Goal: Task Accomplishment & Management: Complete application form

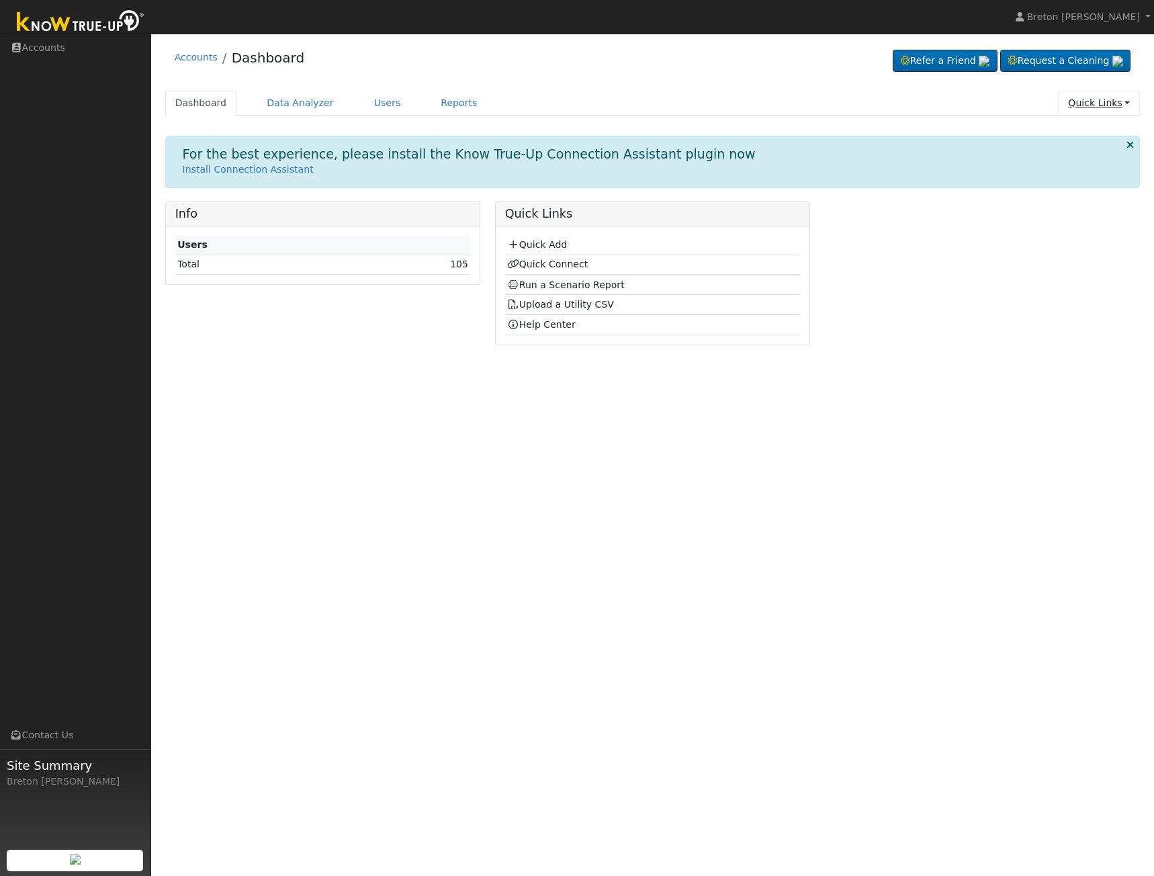
click at [1111, 101] on link "Quick Links" at bounding box center [1099, 103] width 82 height 25
click at [1068, 130] on link "Quick Add" at bounding box center [1071, 131] width 136 height 19
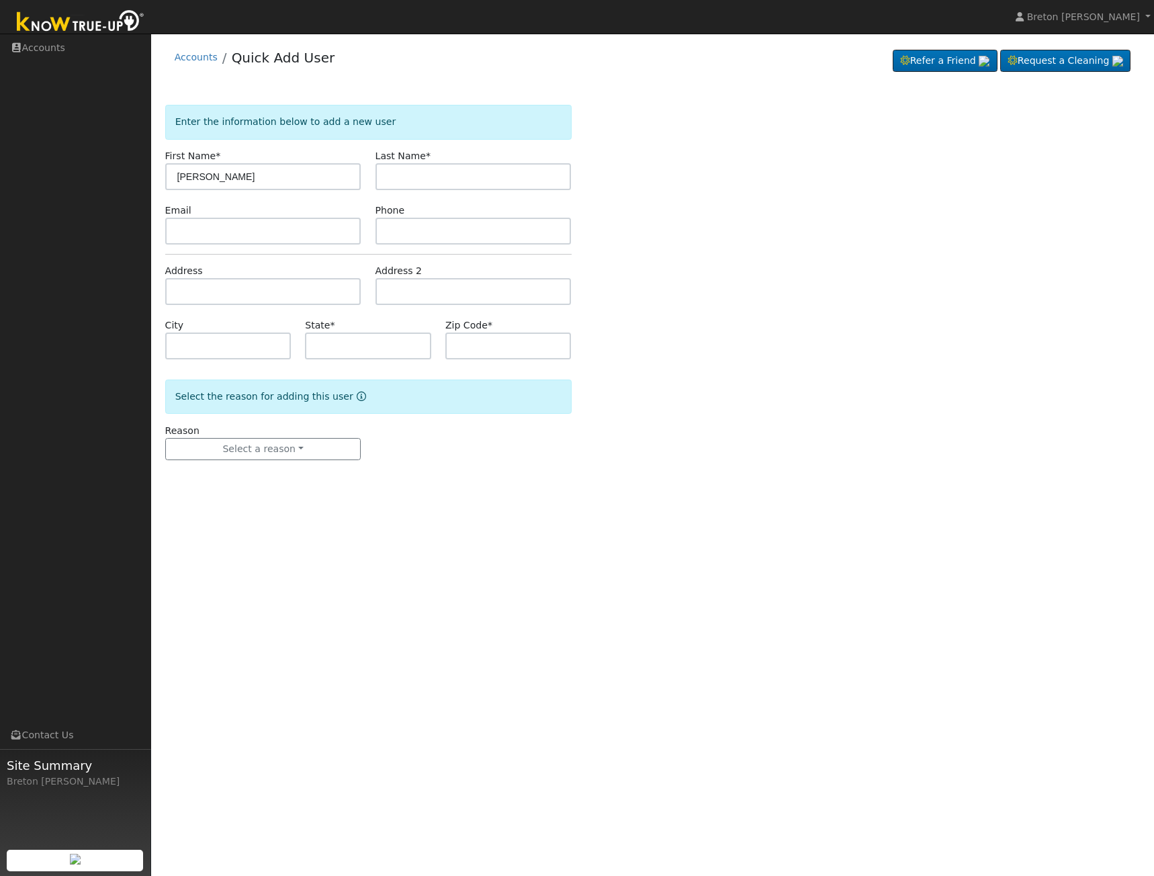
type input "Juan"
type input "Santana"
type input "8250 Monte Cristo Avenue"
type input "Livingston"
type input "CA"
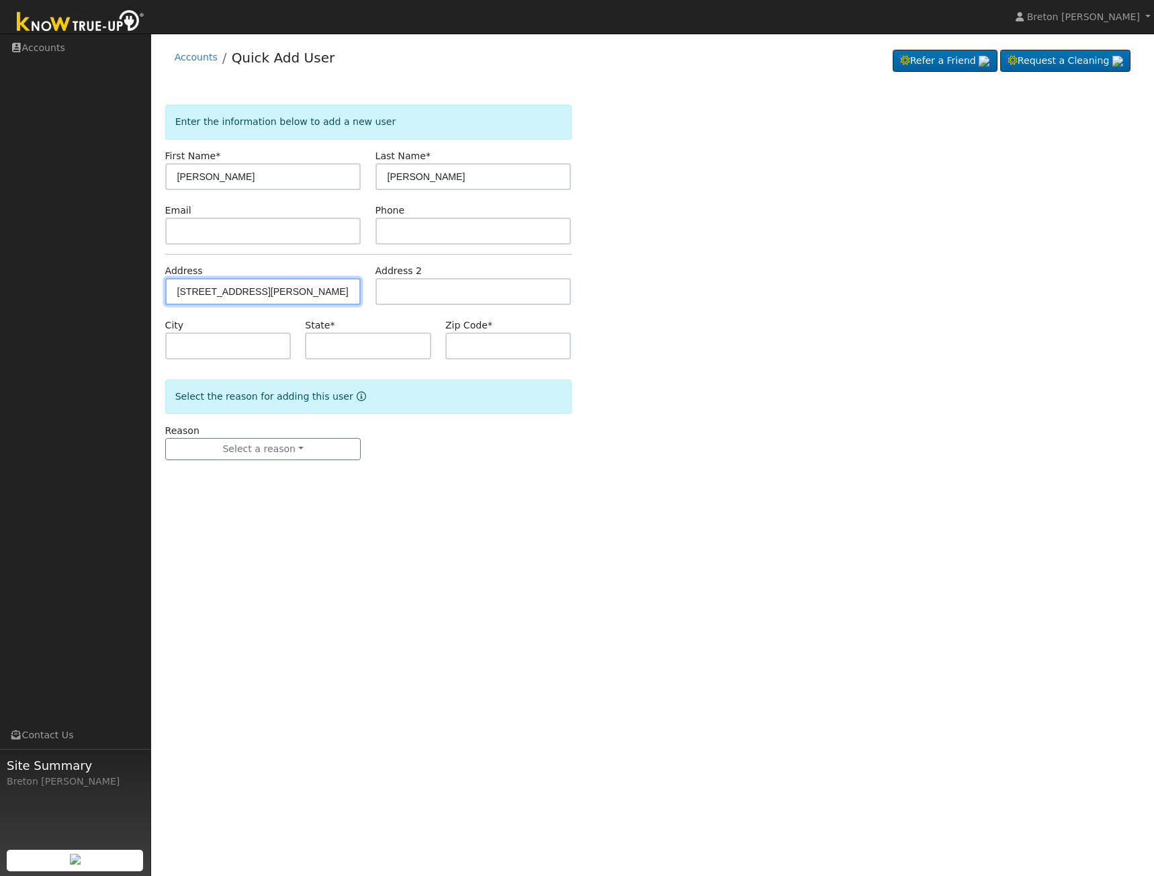
type input "95334"
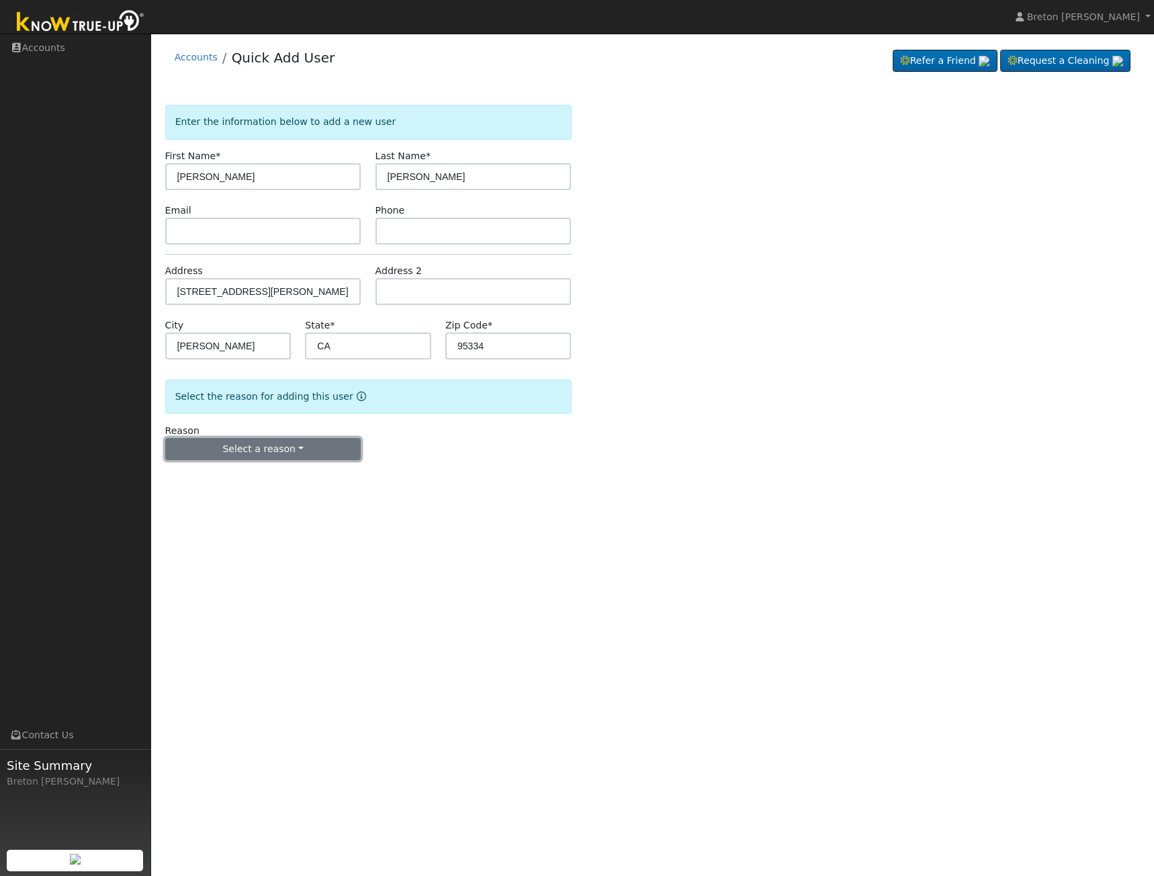
click at [301, 449] on button "Select a reason" at bounding box center [263, 449] width 196 height 23
click at [234, 478] on link "New lead" at bounding box center [240, 476] width 148 height 19
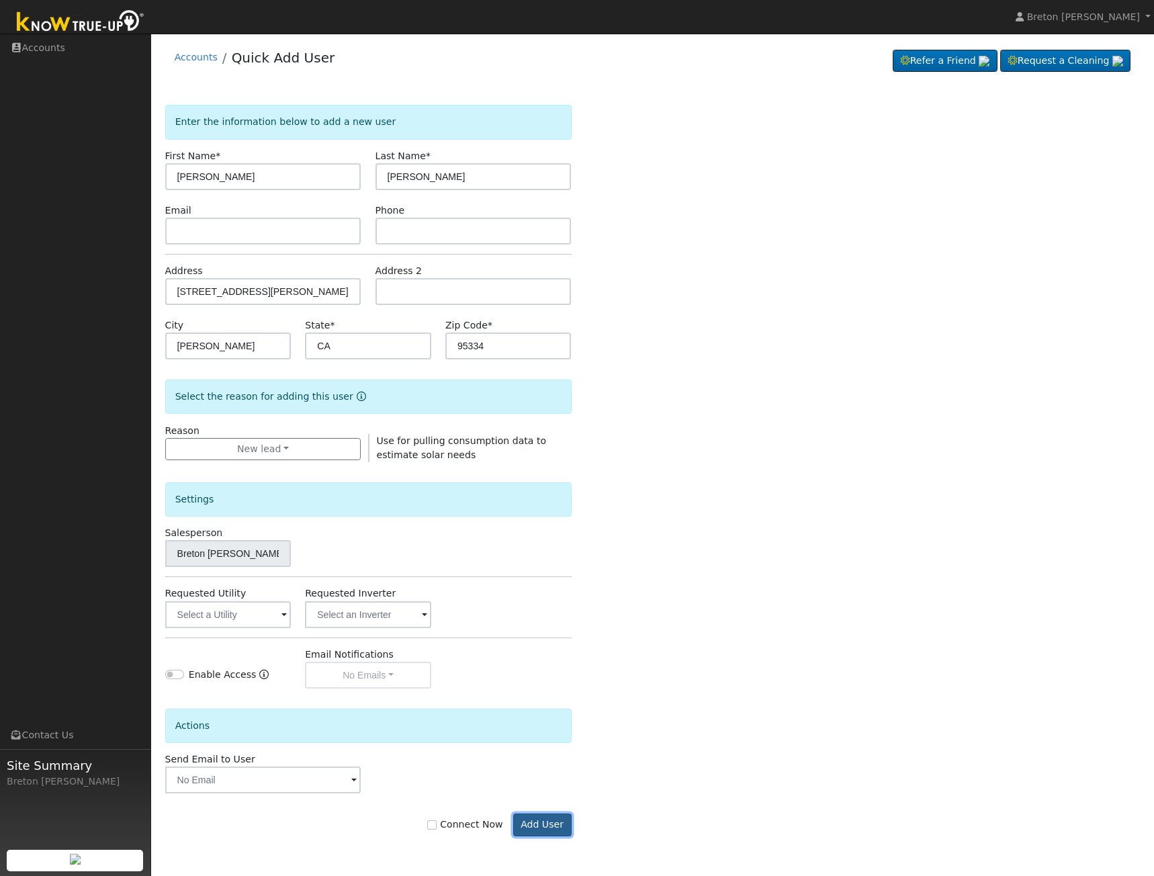
click at [551, 826] on button "Add User" at bounding box center [542, 824] width 58 height 23
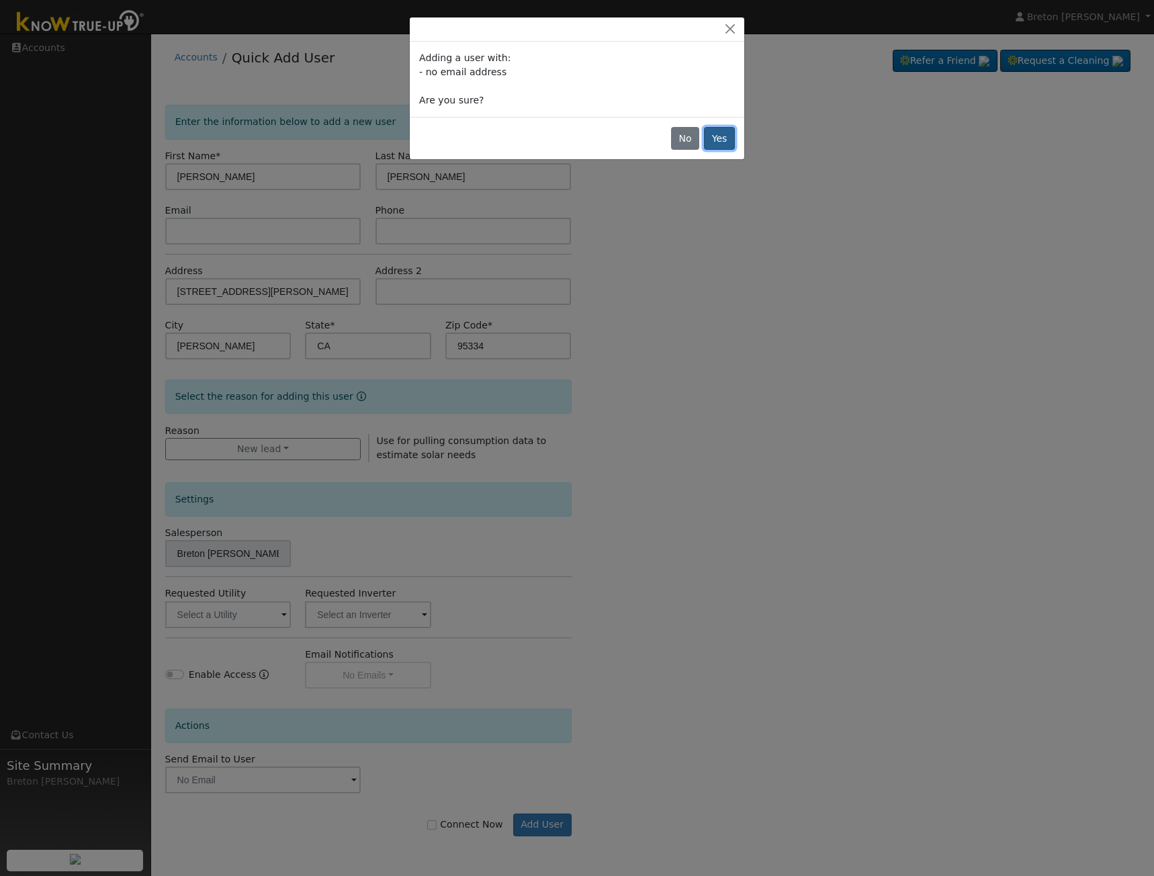
click at [714, 136] on button "Yes" at bounding box center [719, 138] width 31 height 23
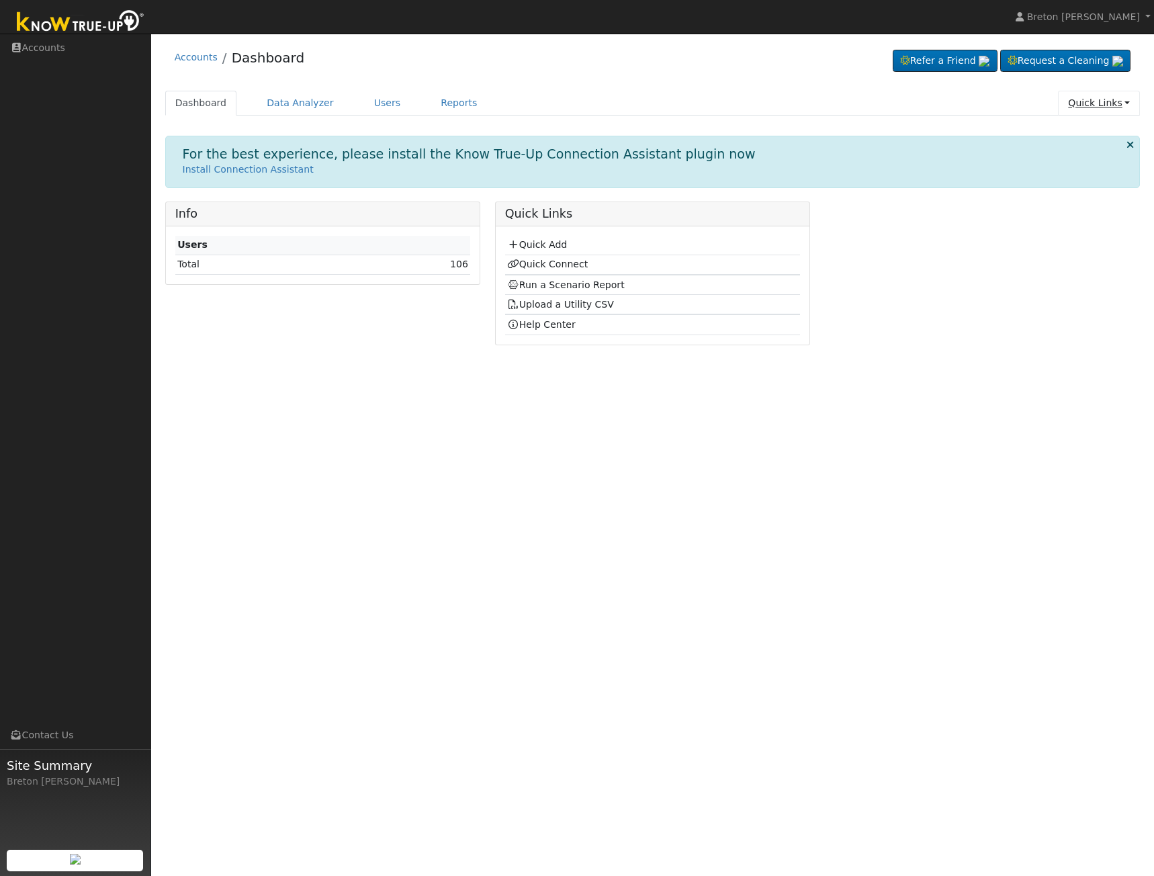
click at [1080, 103] on link "Quick Links" at bounding box center [1099, 103] width 82 height 25
click at [1066, 152] on link "Quick Connect" at bounding box center [1071, 150] width 136 height 19
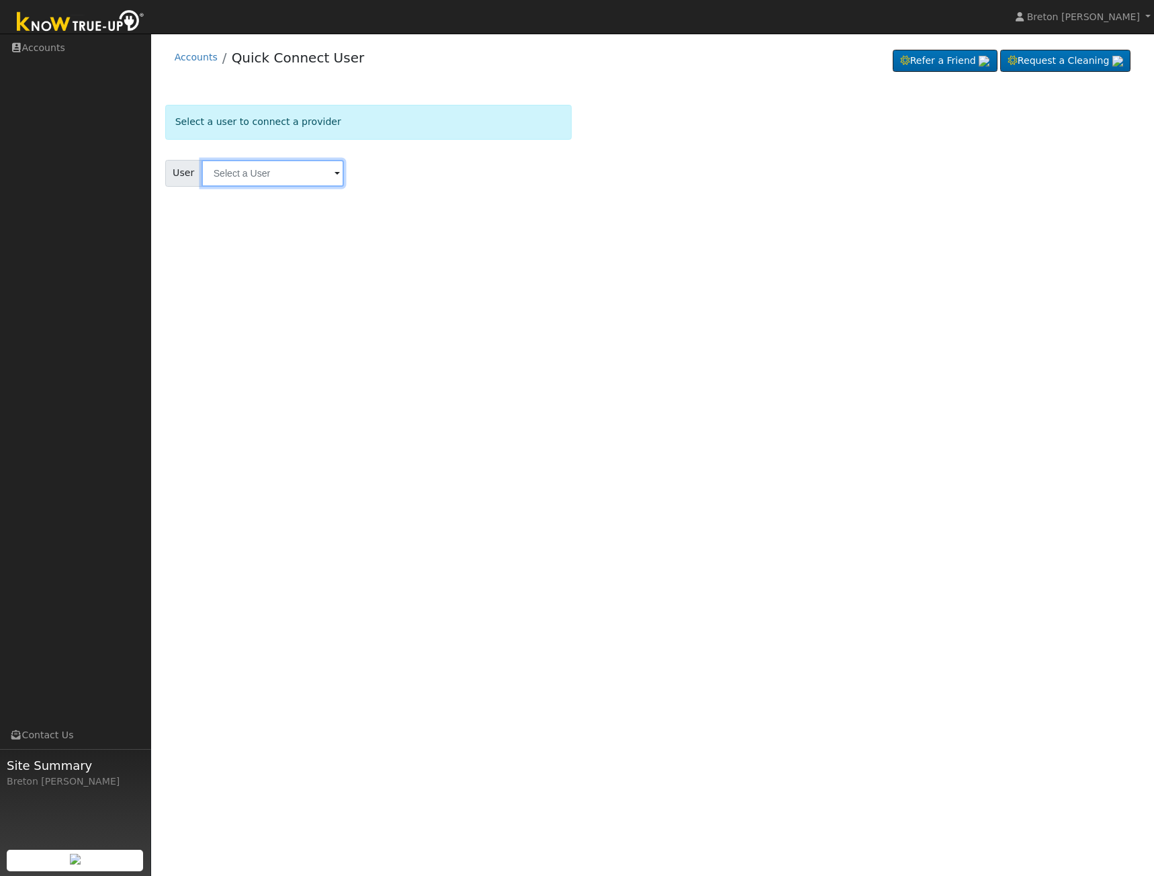
click at [289, 171] on input "text" at bounding box center [272, 173] width 142 height 27
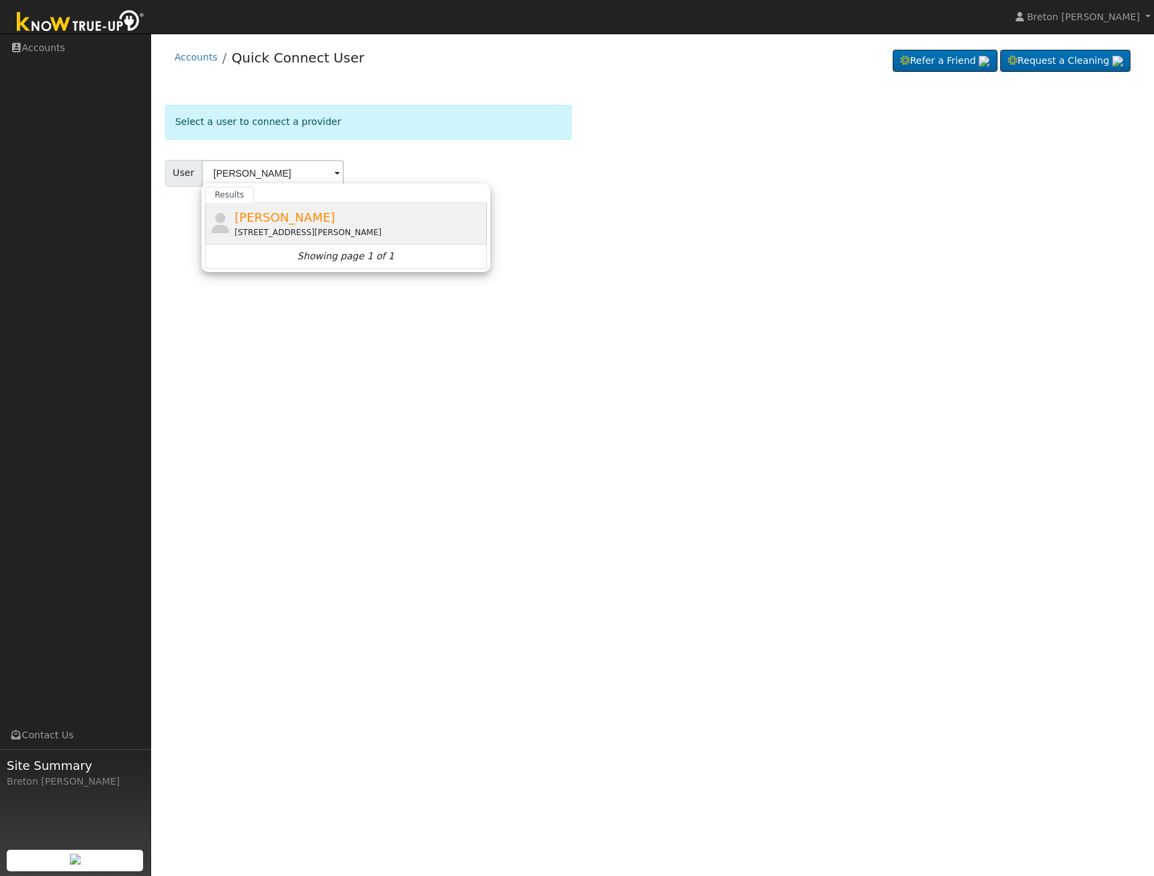
click at [269, 218] on span "Juan Santana" at bounding box center [284, 217] width 101 height 14
type input "Juan Santana"
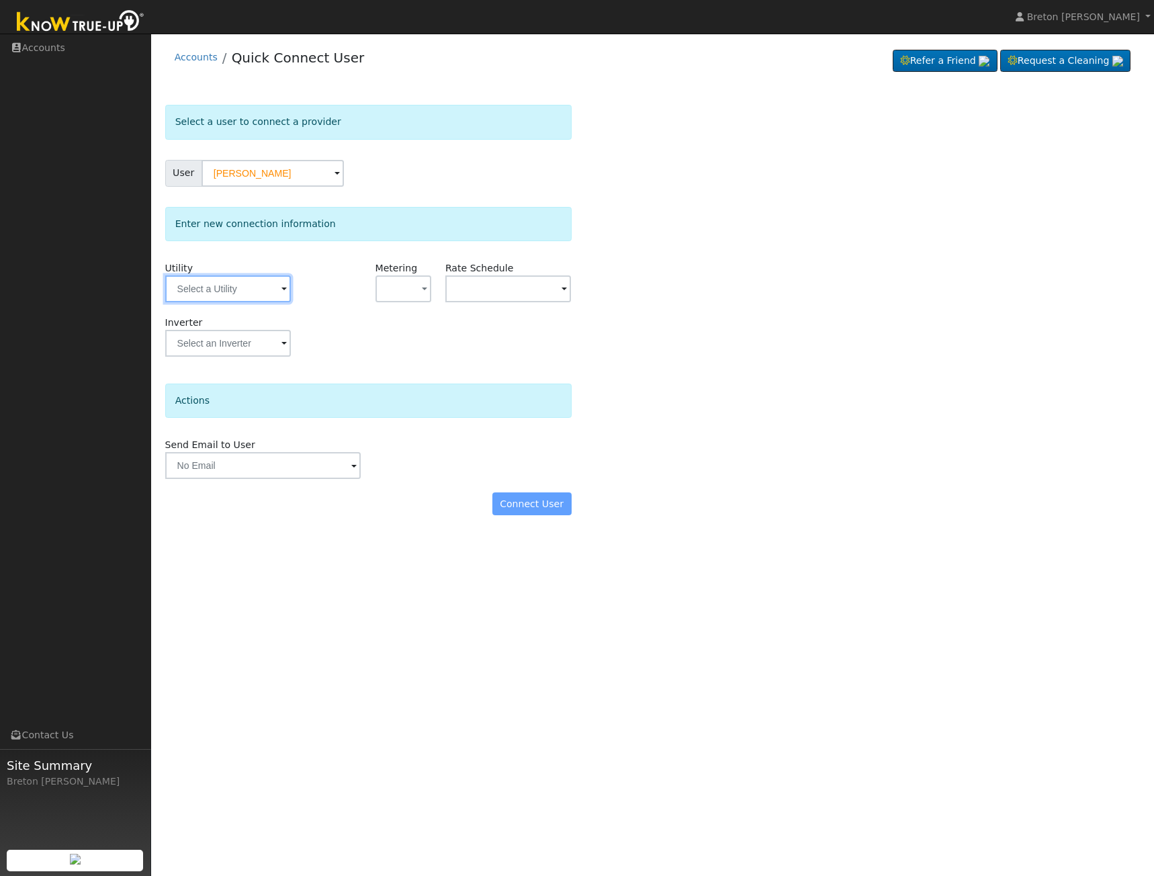
click at [240, 295] on input "text" at bounding box center [228, 288] width 126 height 27
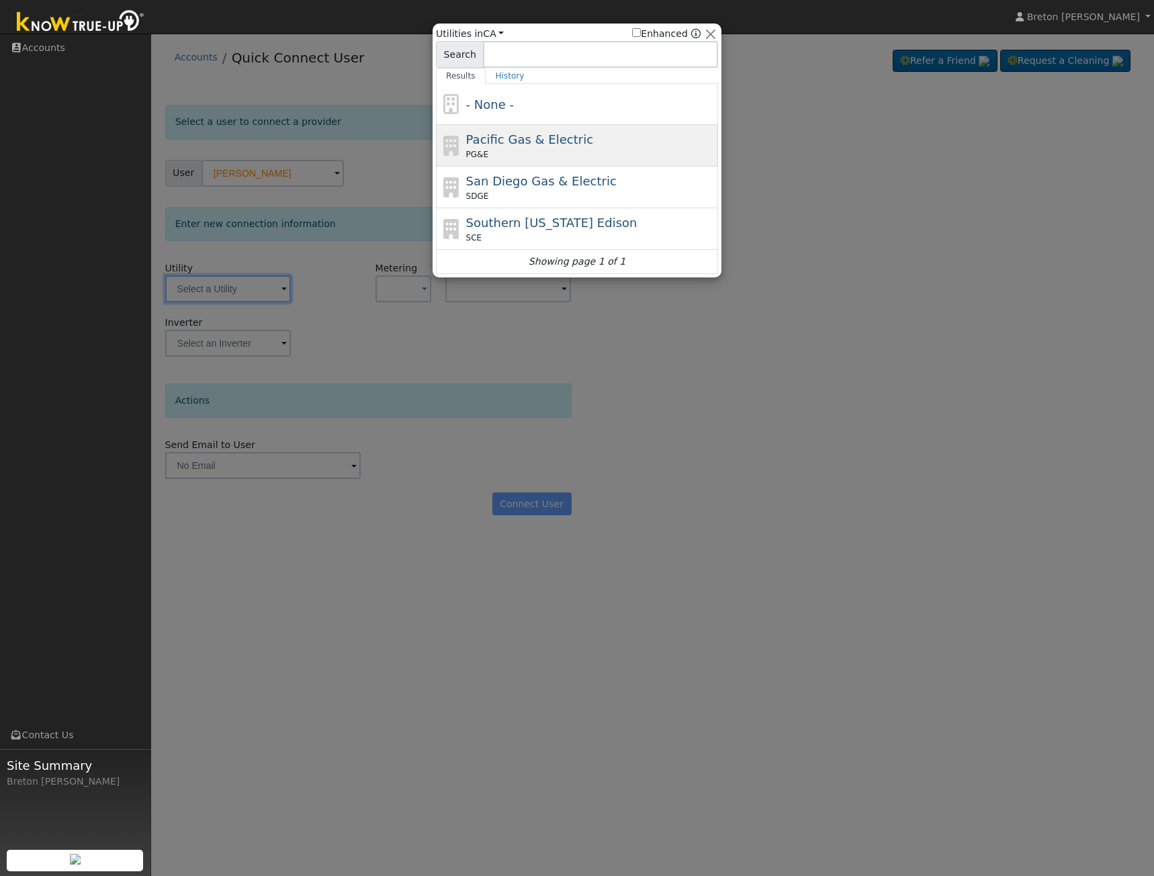
click at [500, 146] on span "Pacific Gas & Electric" at bounding box center [529, 139] width 127 height 14
type input "PG&E"
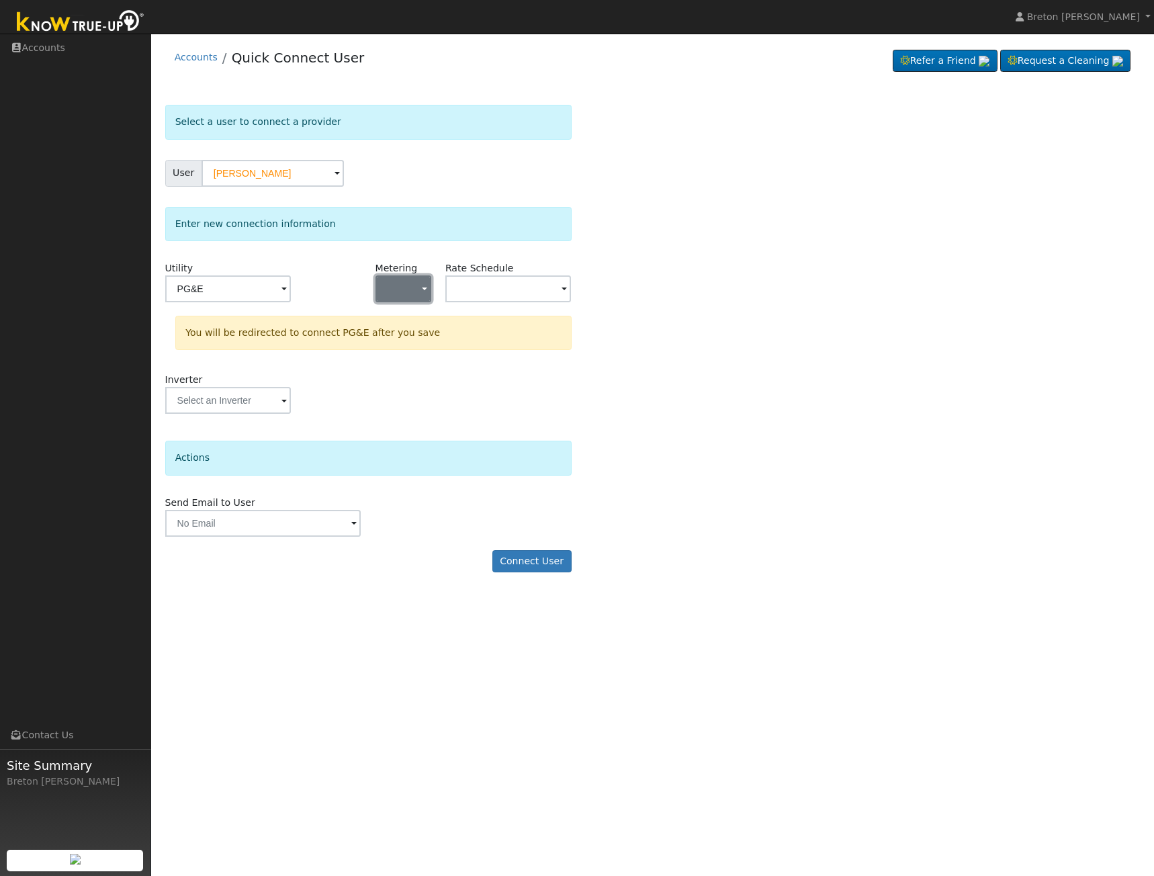
click at [426, 283] on span "button" at bounding box center [424, 290] width 5 height 14
click at [416, 336] on link "NEM" at bounding box center [422, 337] width 93 height 19
click at [291, 288] on input "text" at bounding box center [228, 288] width 126 height 27
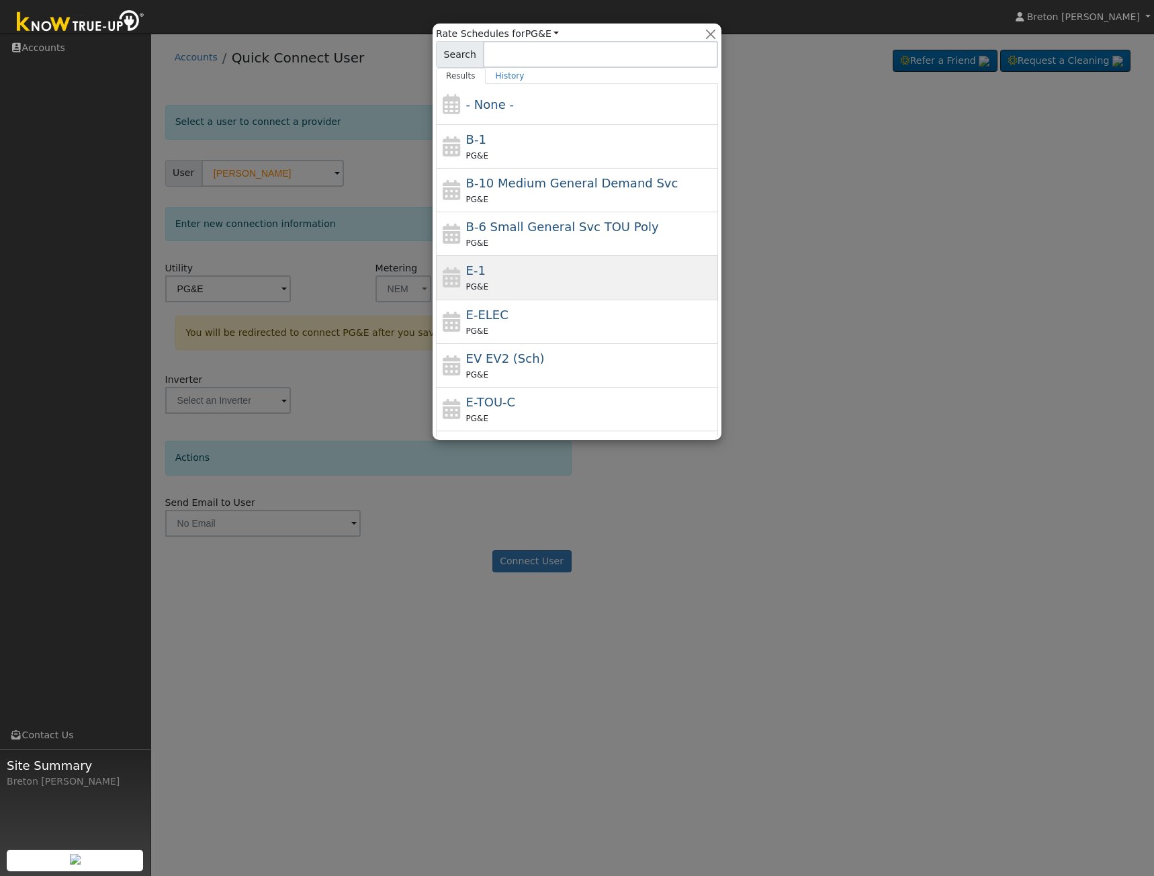
click at [512, 275] on div "E-1 PG&E" at bounding box center [590, 277] width 249 height 32
type input "E-1"
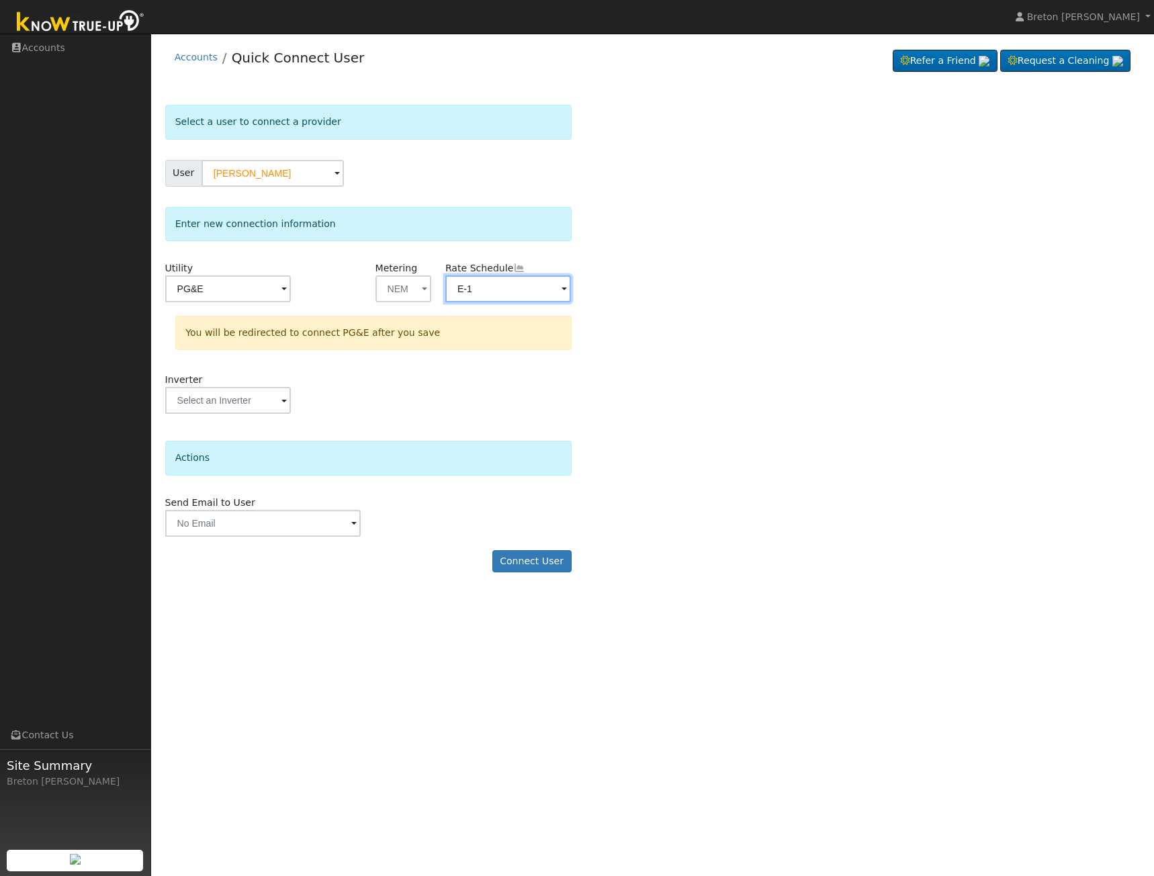
click at [291, 293] on input "E-1" at bounding box center [228, 288] width 126 height 27
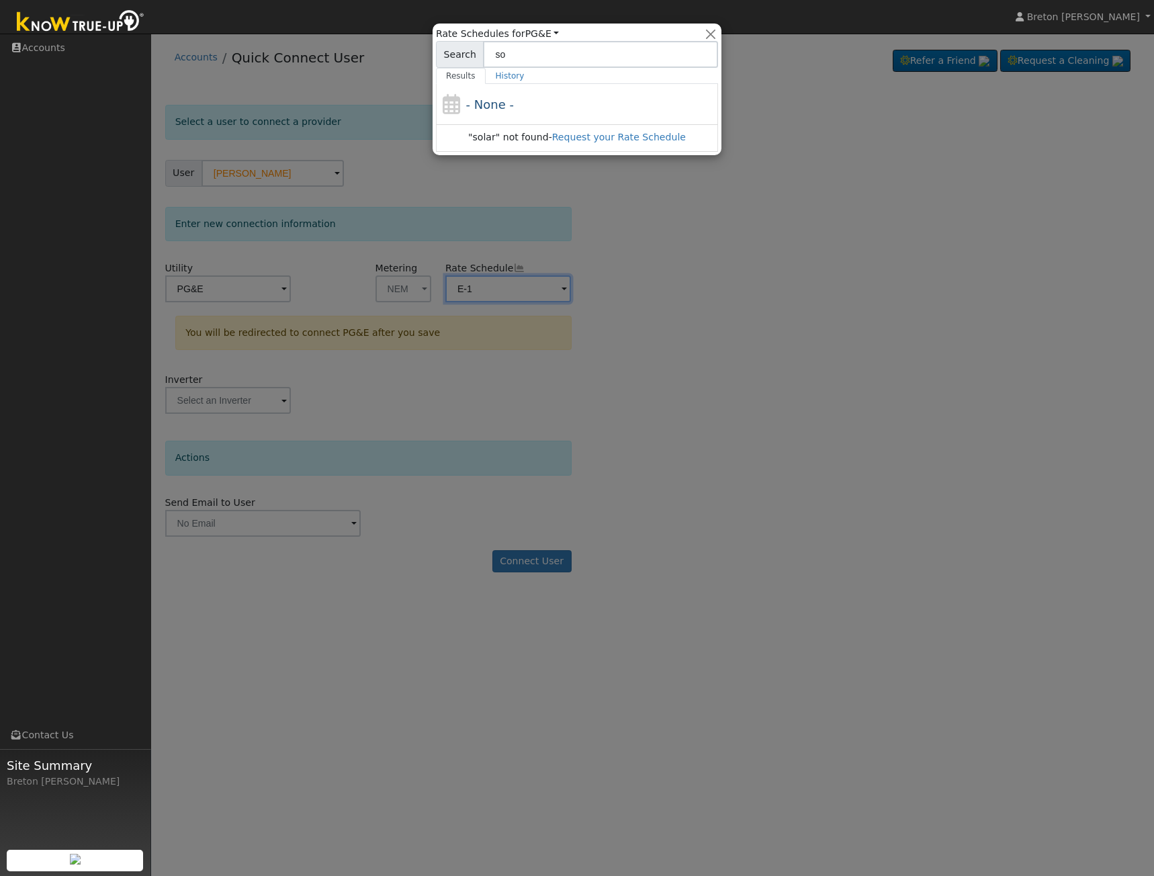
type input "s"
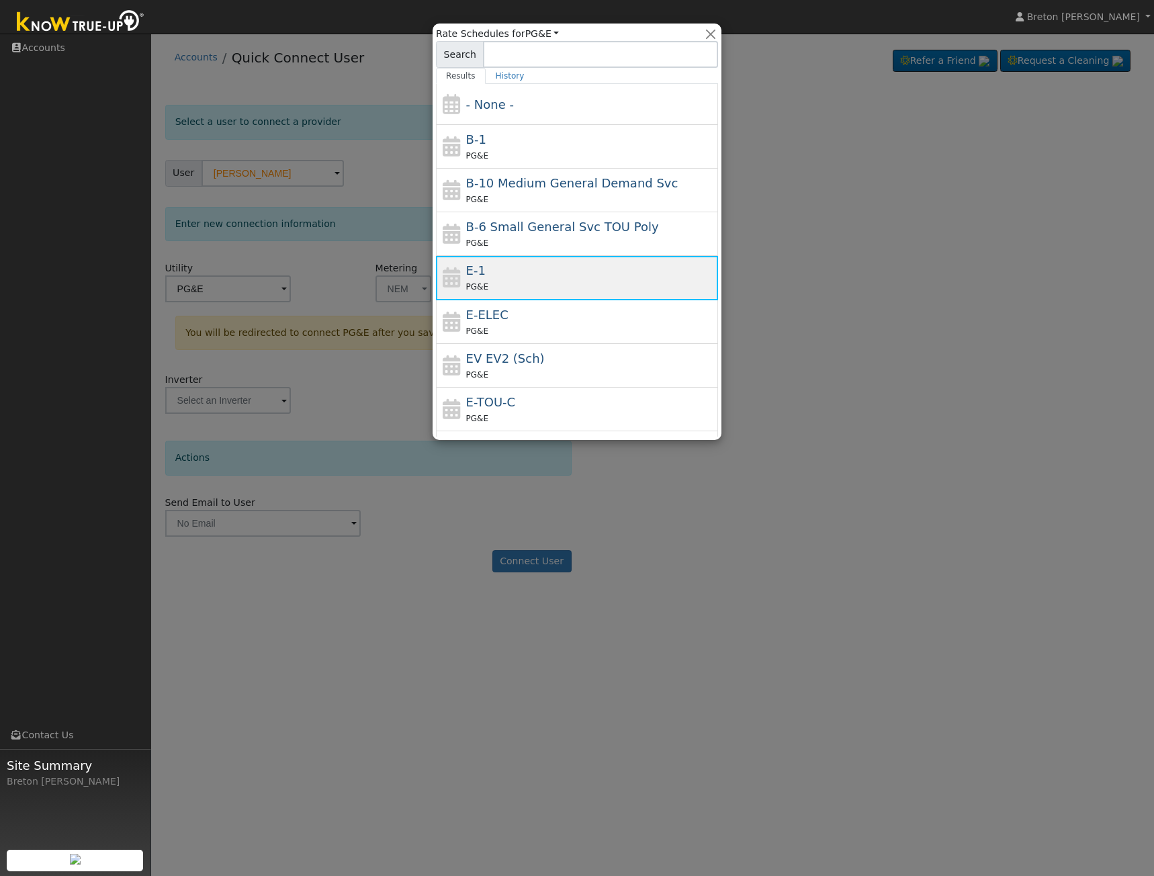
click at [511, 278] on div "E-1 PG&E" at bounding box center [590, 277] width 249 height 32
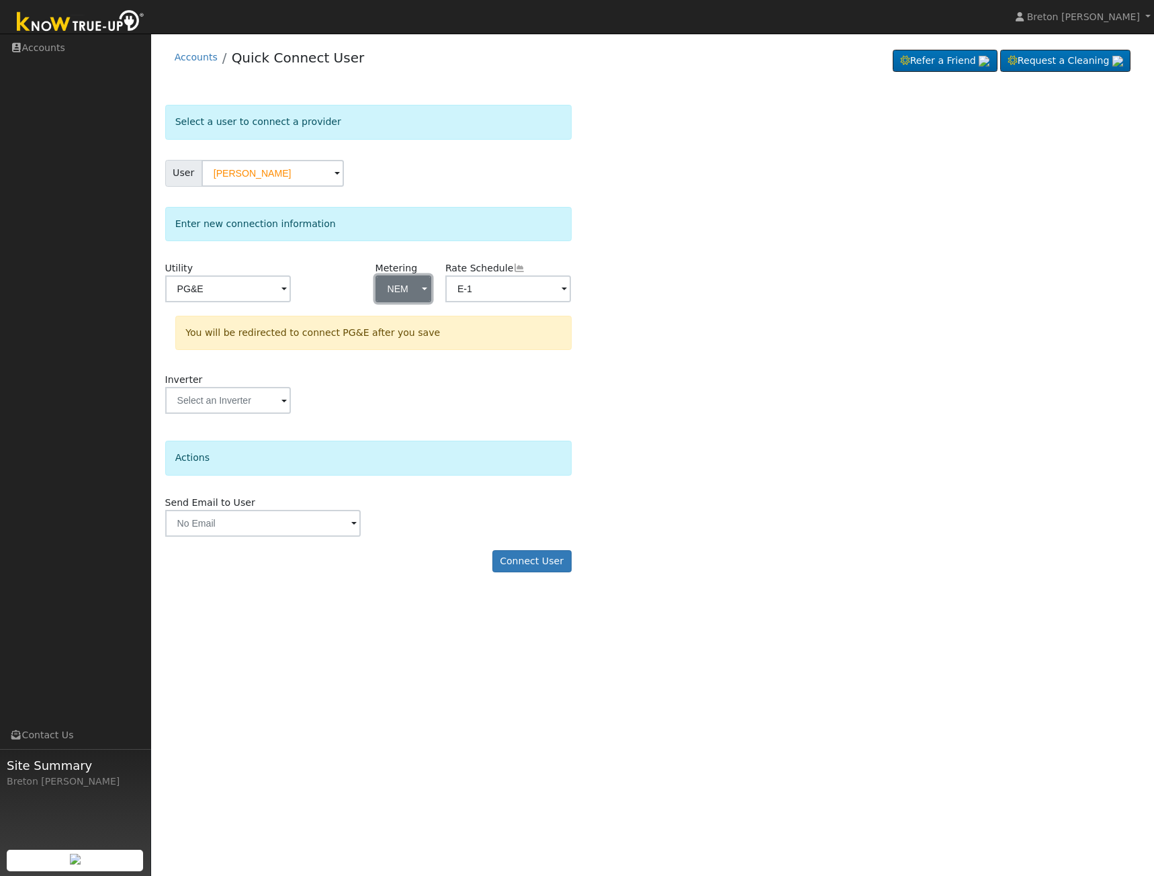
click at [415, 299] on button "NEM" at bounding box center [403, 288] width 56 height 27
click at [406, 362] on link "NBT" at bounding box center [422, 356] width 93 height 19
click at [706, 277] on div "Select a user to connect a provider User Juan Santana Account Default Account D…" at bounding box center [652, 345] width 975 height 481
click at [291, 292] on input "E-1" at bounding box center [228, 288] width 126 height 27
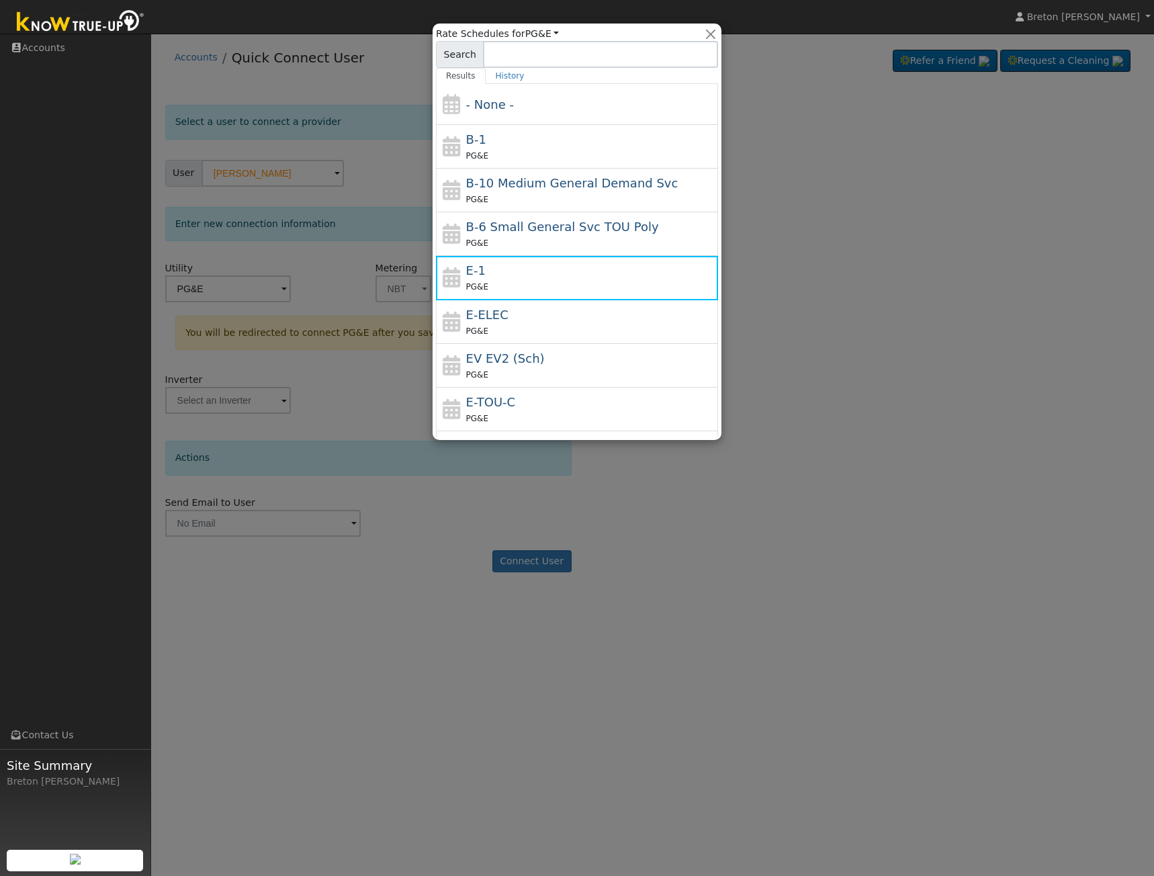
click at [400, 278] on div at bounding box center [577, 438] width 1154 height 876
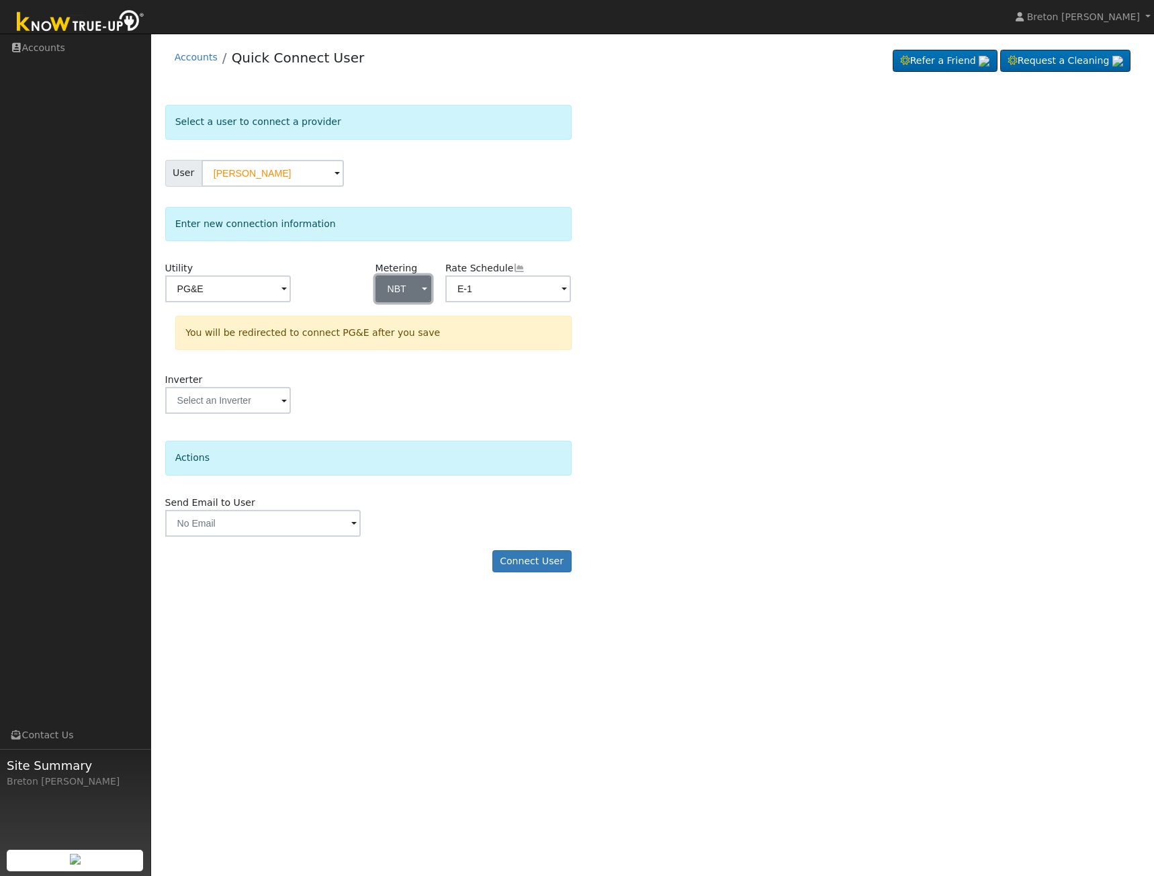
click at [398, 285] on button "NBT" at bounding box center [403, 288] width 56 height 27
click at [402, 339] on link "NEM" at bounding box center [422, 337] width 93 height 19
click at [713, 366] on div "Select a user to connect a provider User Juan Santana Account Default Account D…" at bounding box center [652, 345] width 975 height 481
click at [291, 289] on input "E-1" at bounding box center [228, 288] width 126 height 27
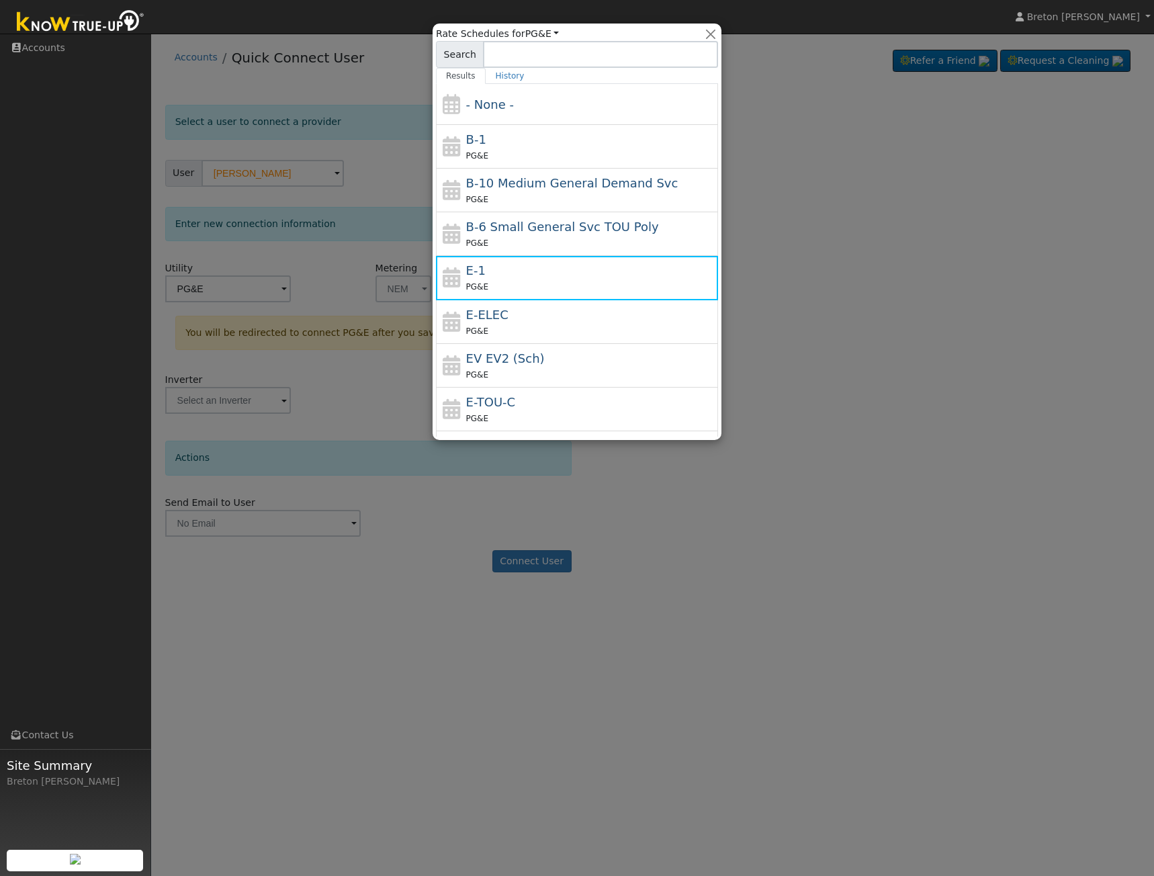
click at [386, 288] on div at bounding box center [577, 438] width 1154 height 876
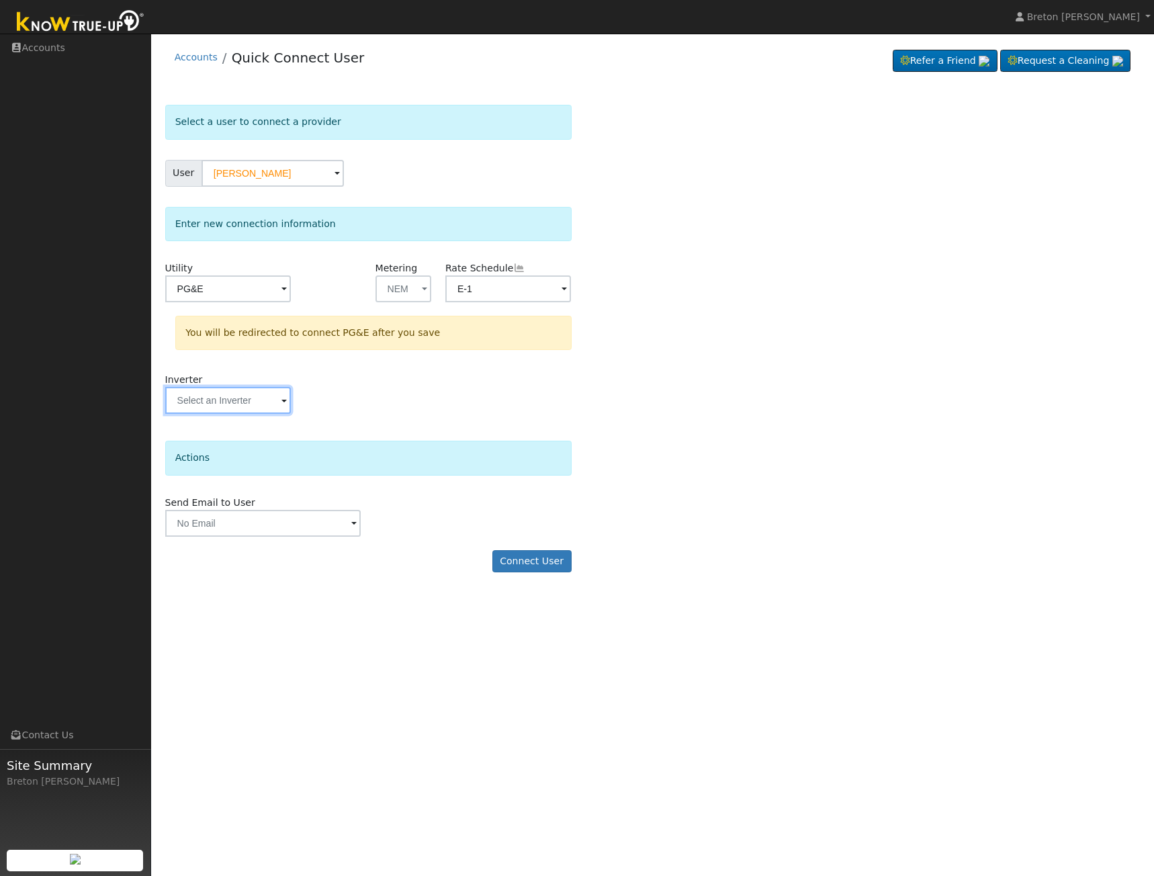
click at [218, 302] on input "text" at bounding box center [228, 288] width 126 height 27
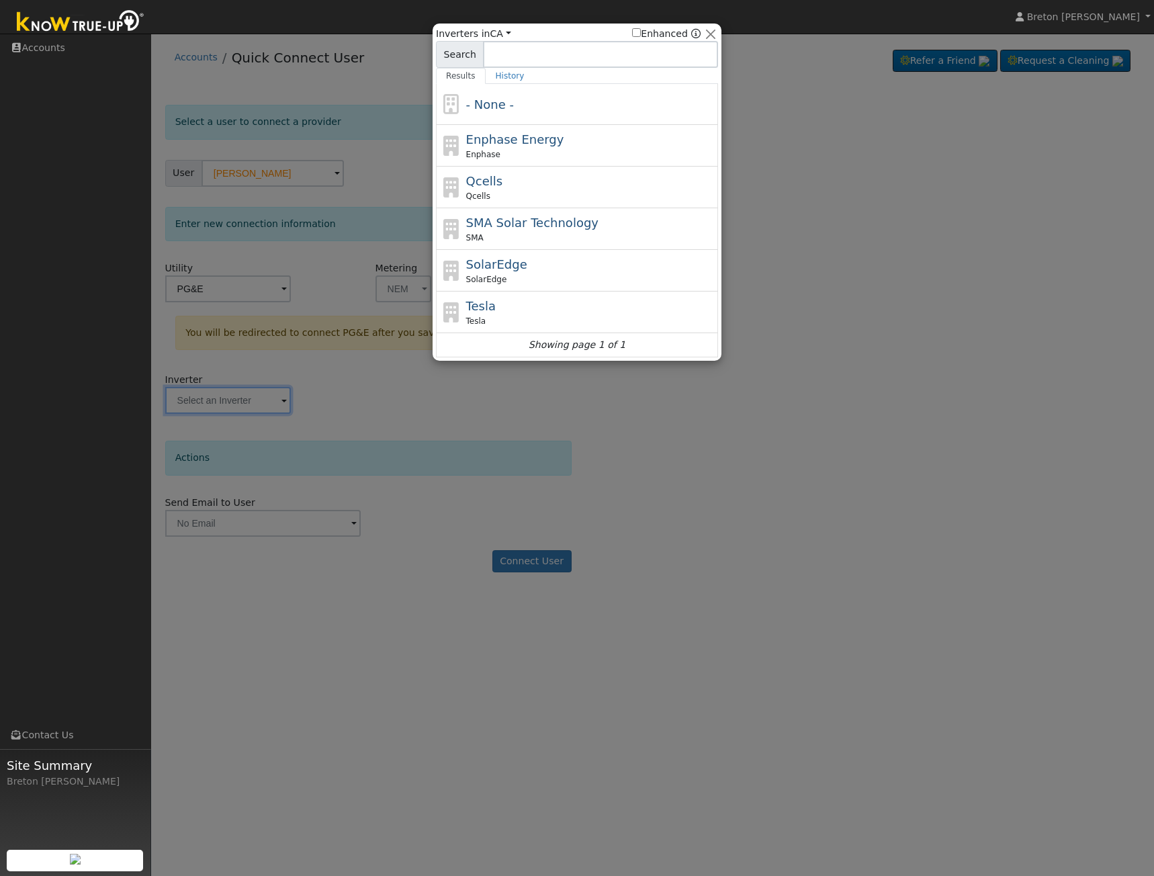
click at [961, 331] on div at bounding box center [577, 438] width 1154 height 876
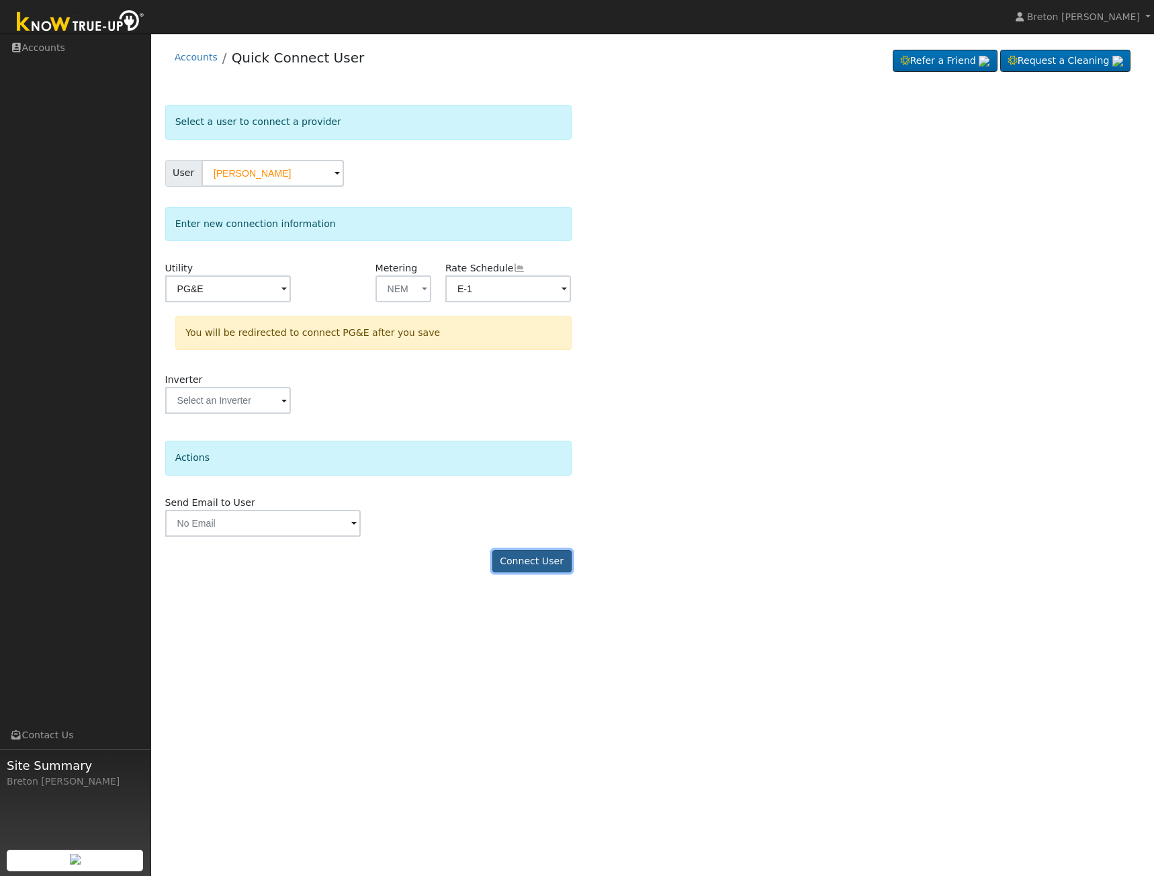
click at [541, 565] on button "Connect User" at bounding box center [531, 561] width 79 height 23
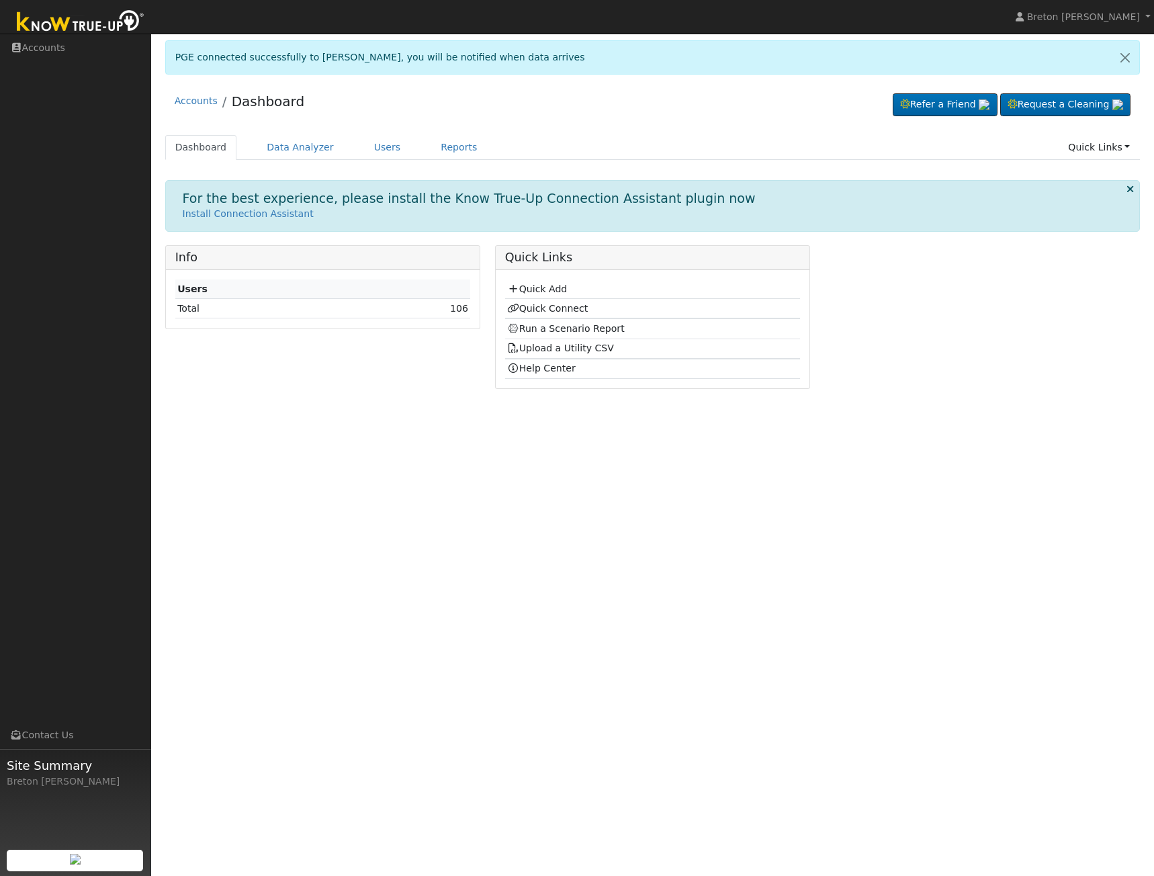
click at [962, 365] on div "Info Users Total 106 Quick Links Quick Add Quick Connect Run a Scenario Report …" at bounding box center [652, 322] width 989 height 154
click at [379, 146] on link "Users" at bounding box center [387, 147] width 47 height 25
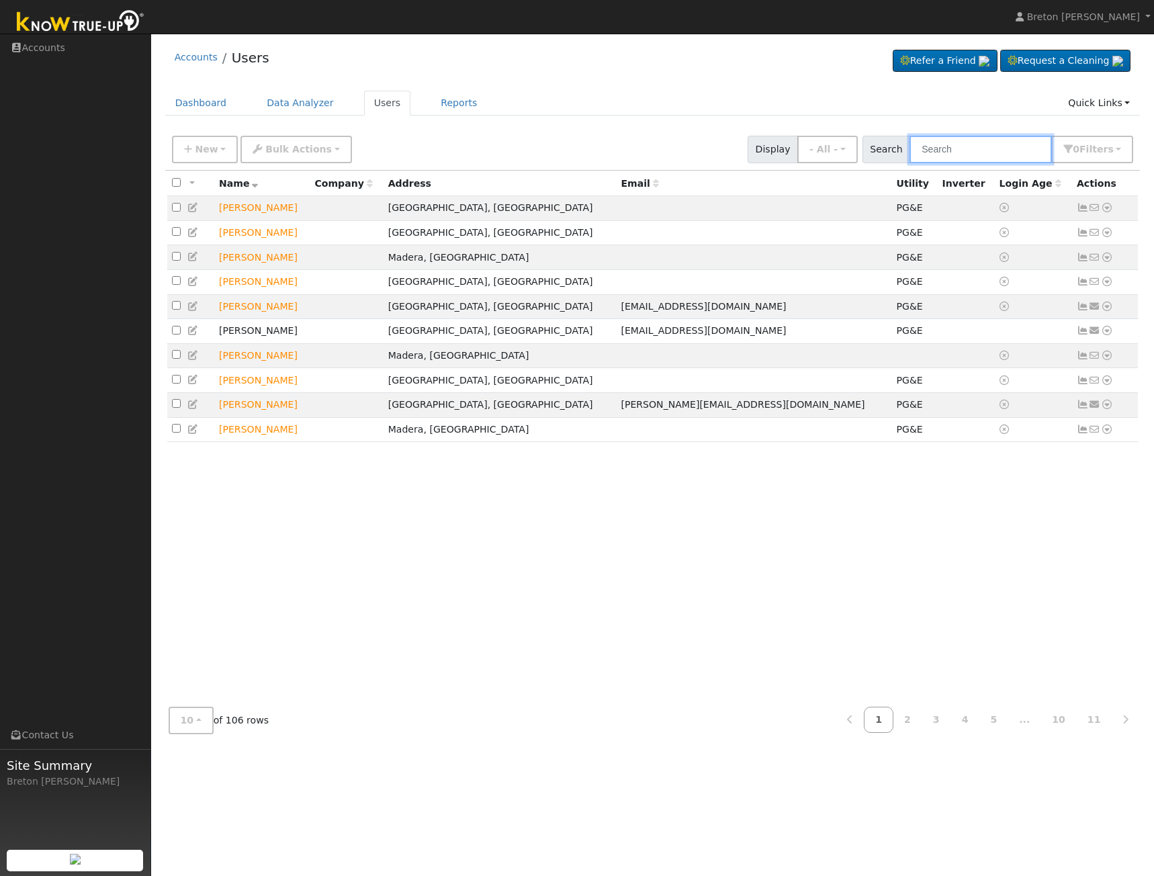
click at [967, 154] on input "text" at bounding box center [980, 150] width 142 height 28
type input "[PERSON_NAME]"
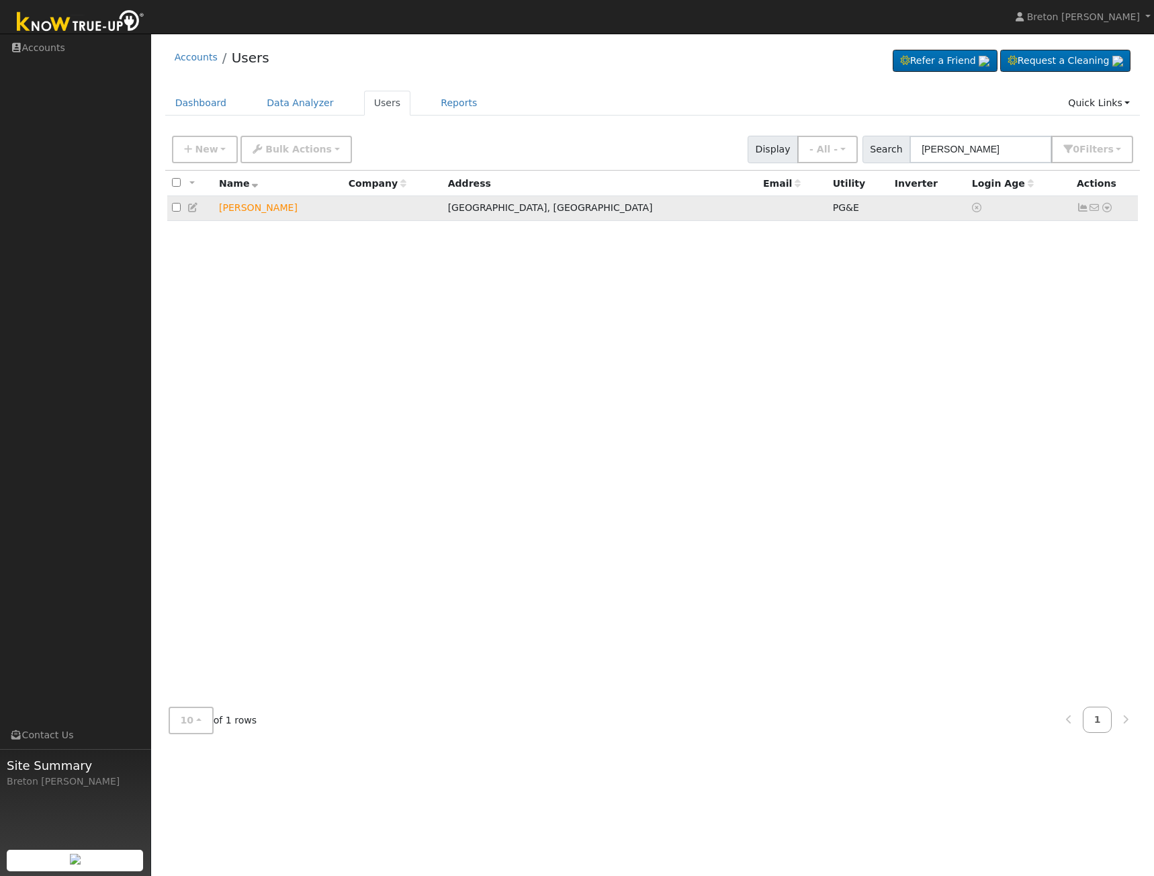
click at [1084, 209] on icon at bounding box center [1082, 207] width 12 height 9
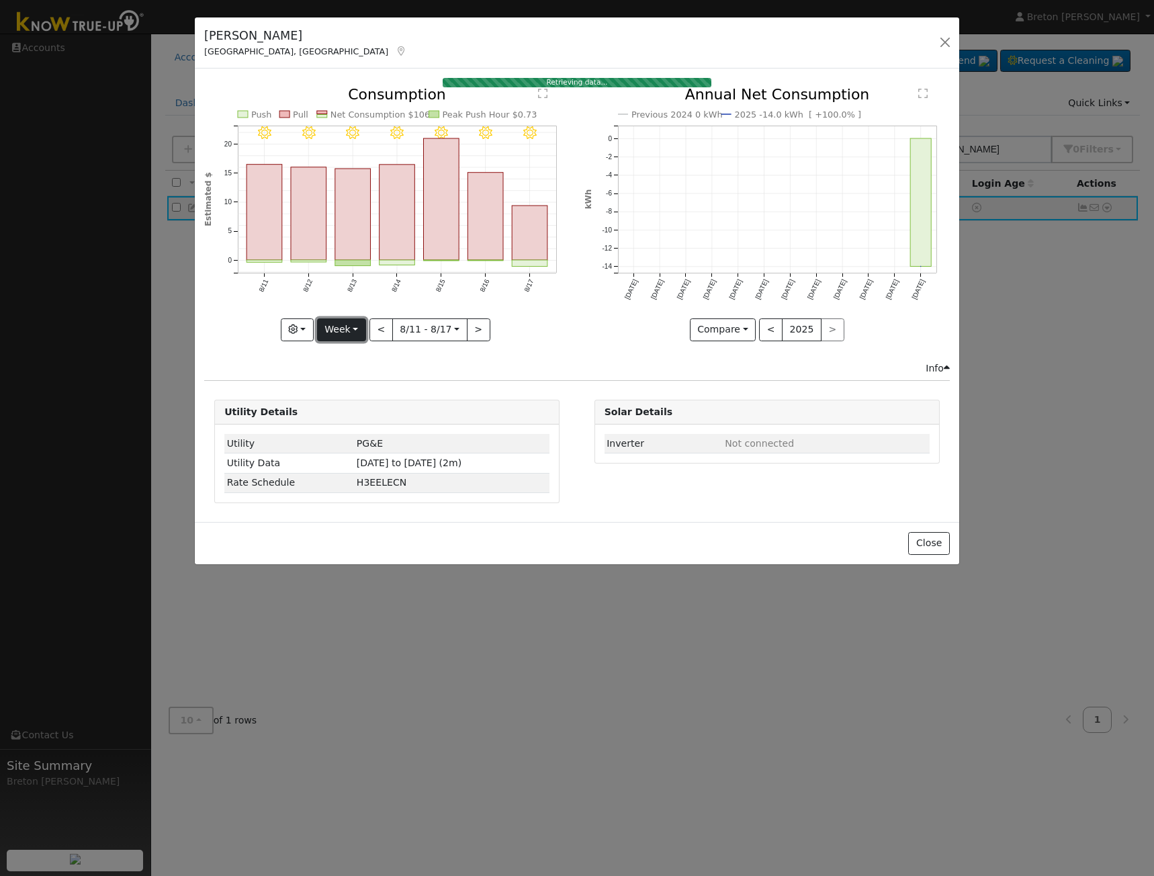
click at [341, 329] on button "Week" at bounding box center [341, 329] width 49 height 23
click at [359, 410] on link "Year" at bounding box center [364, 414] width 93 height 19
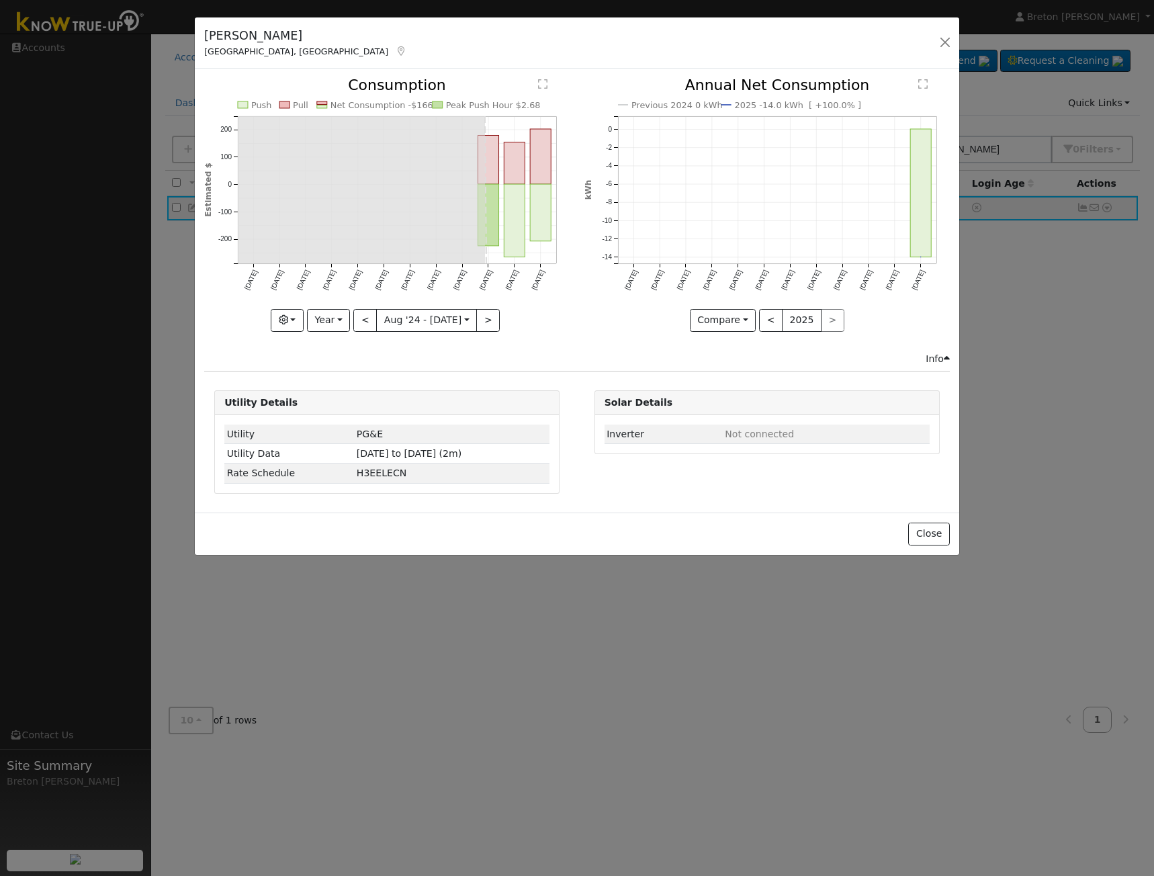
click at [583, 338] on div "Previous 2024 0 kWh 2025 -14.0 kWh [ +100.0% ] [DATE] Sep '[DATE] Nov '[DATE] J…" at bounding box center [766, 214] width 379 height 273
click at [330, 312] on button "Year" at bounding box center [328, 320] width 43 height 23
click at [340, 376] on link "Month" at bounding box center [354, 385] width 93 height 19
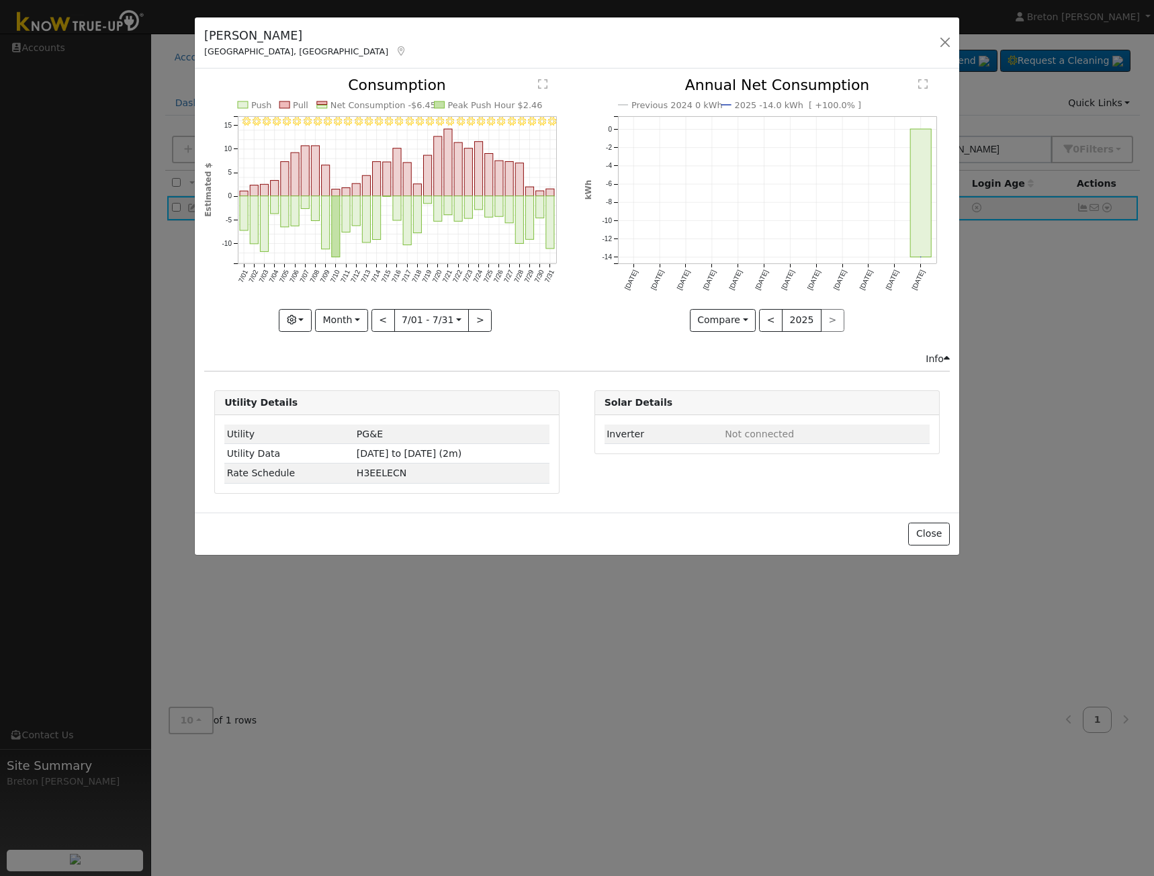
click at [346, 322] on div at bounding box center [386, 204] width 365 height 253
click at [349, 316] on button "Month" at bounding box center [341, 320] width 53 height 23
click at [350, 399] on link "Year" at bounding box center [362, 404] width 93 height 19
type input "[DATE]"
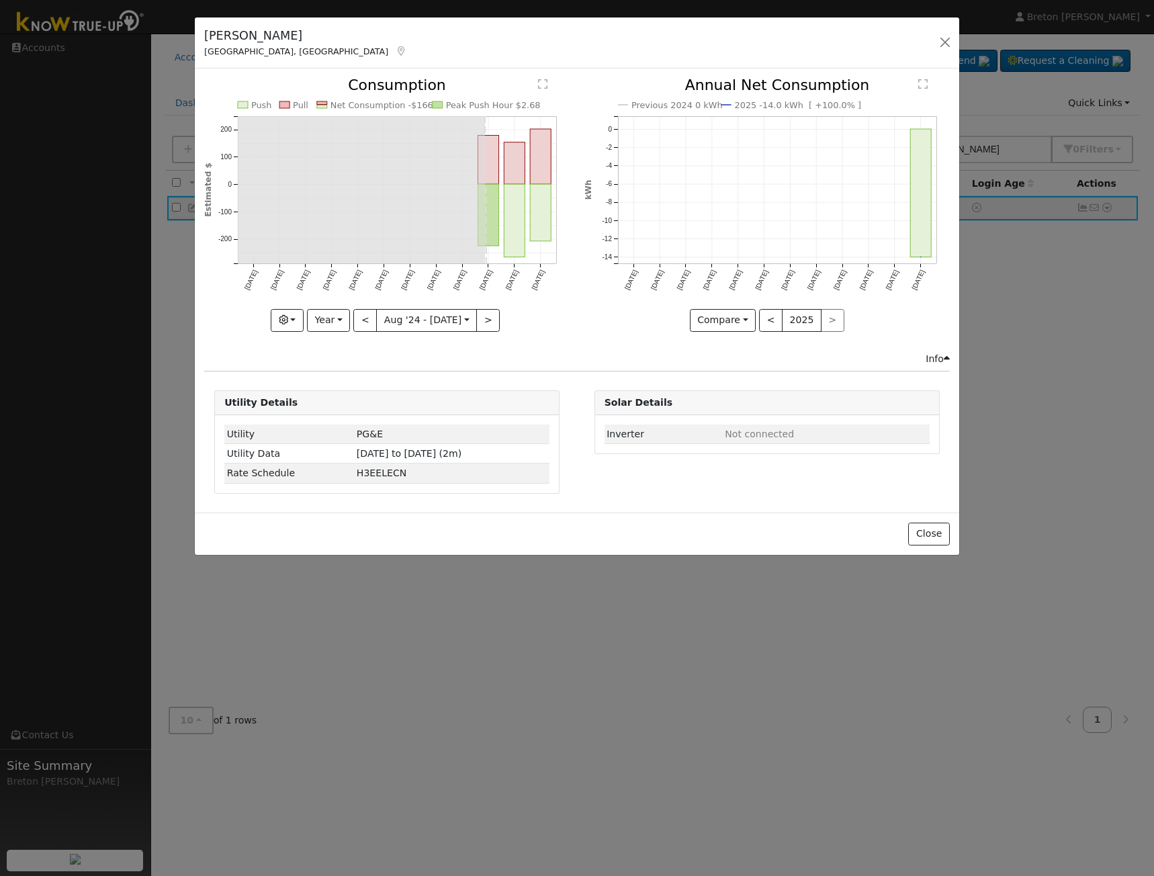
click at [549, 331] on div "Push Pull Net Consumption -$166 Peak Push Hour $2.68 Aug '[DATE] Oct '[DATE] De…" at bounding box center [386, 214] width 379 height 273
click at [937, 42] on button "button" at bounding box center [944, 42] width 19 height 19
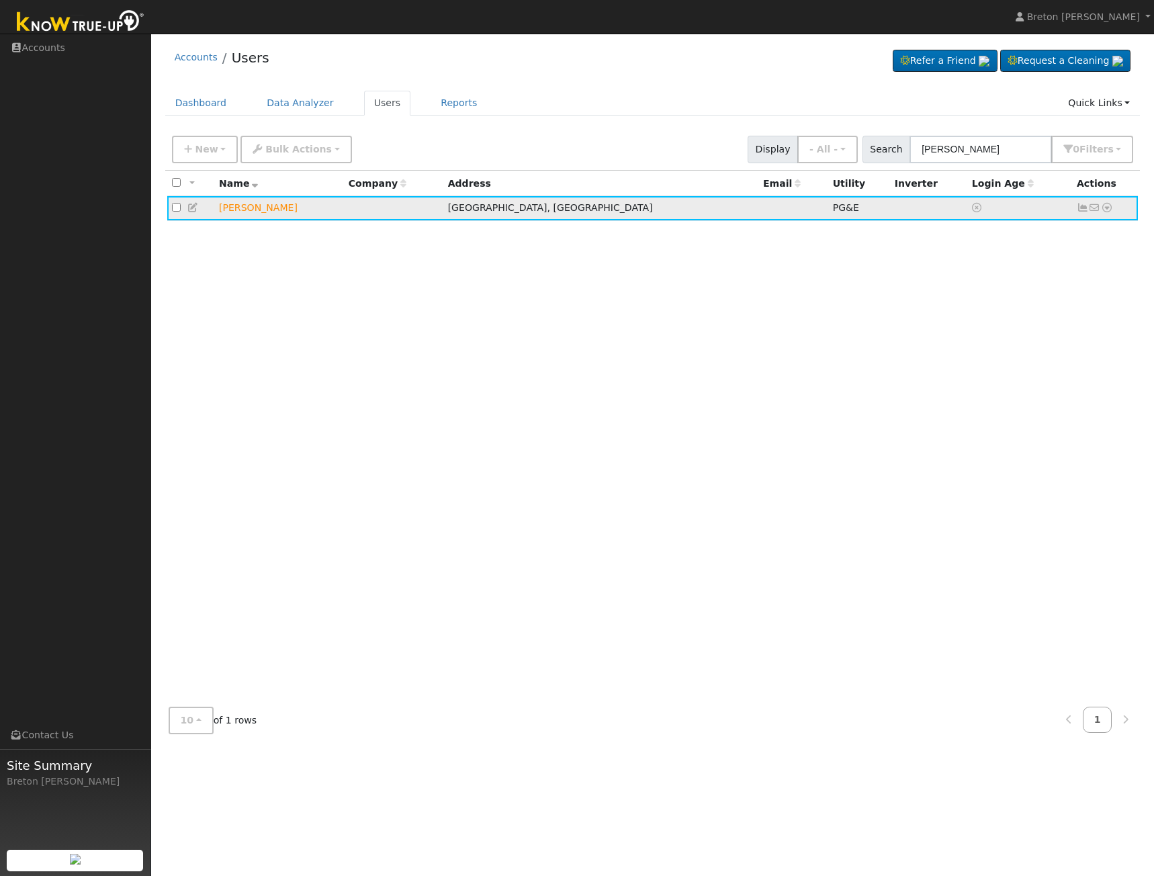
click at [1084, 208] on icon at bounding box center [1082, 207] width 12 height 9
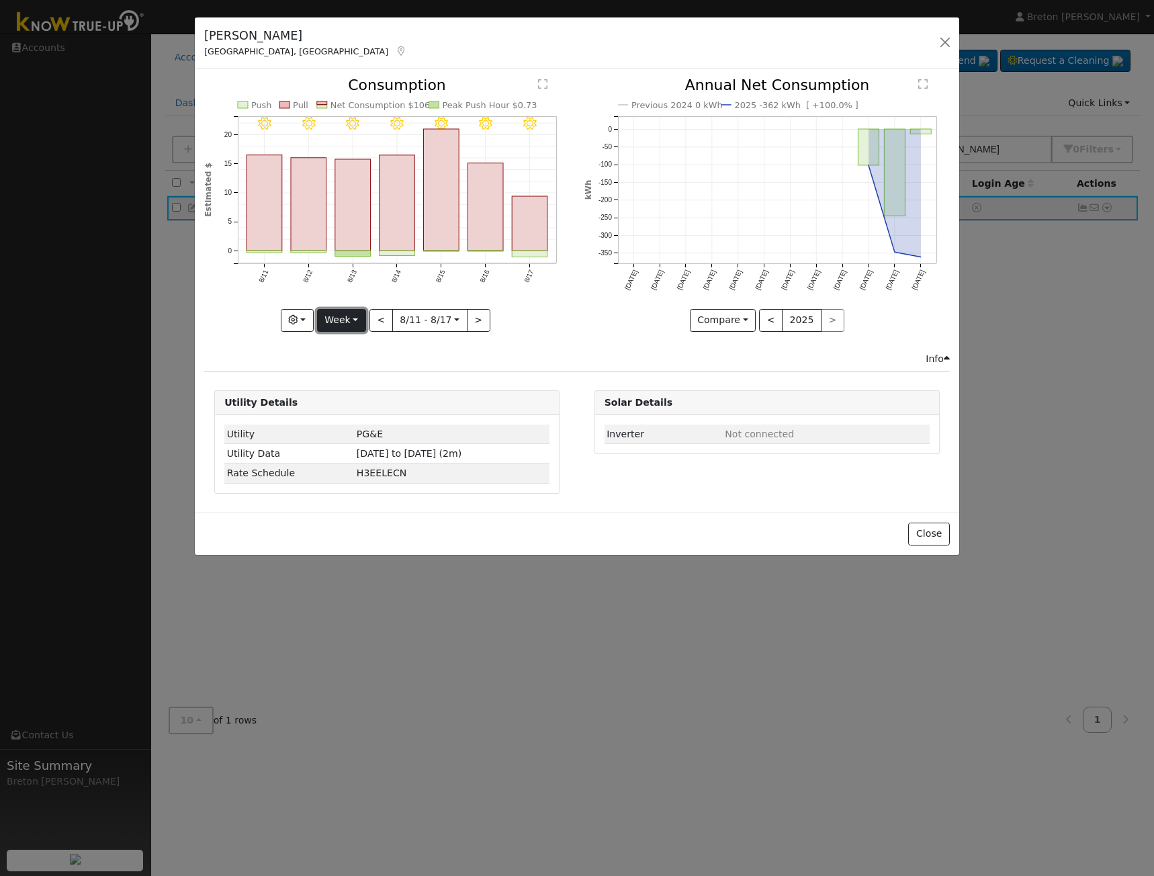
click at [342, 318] on button "Week" at bounding box center [341, 320] width 49 height 23
click at [338, 406] on link "Year" at bounding box center [364, 404] width 93 height 19
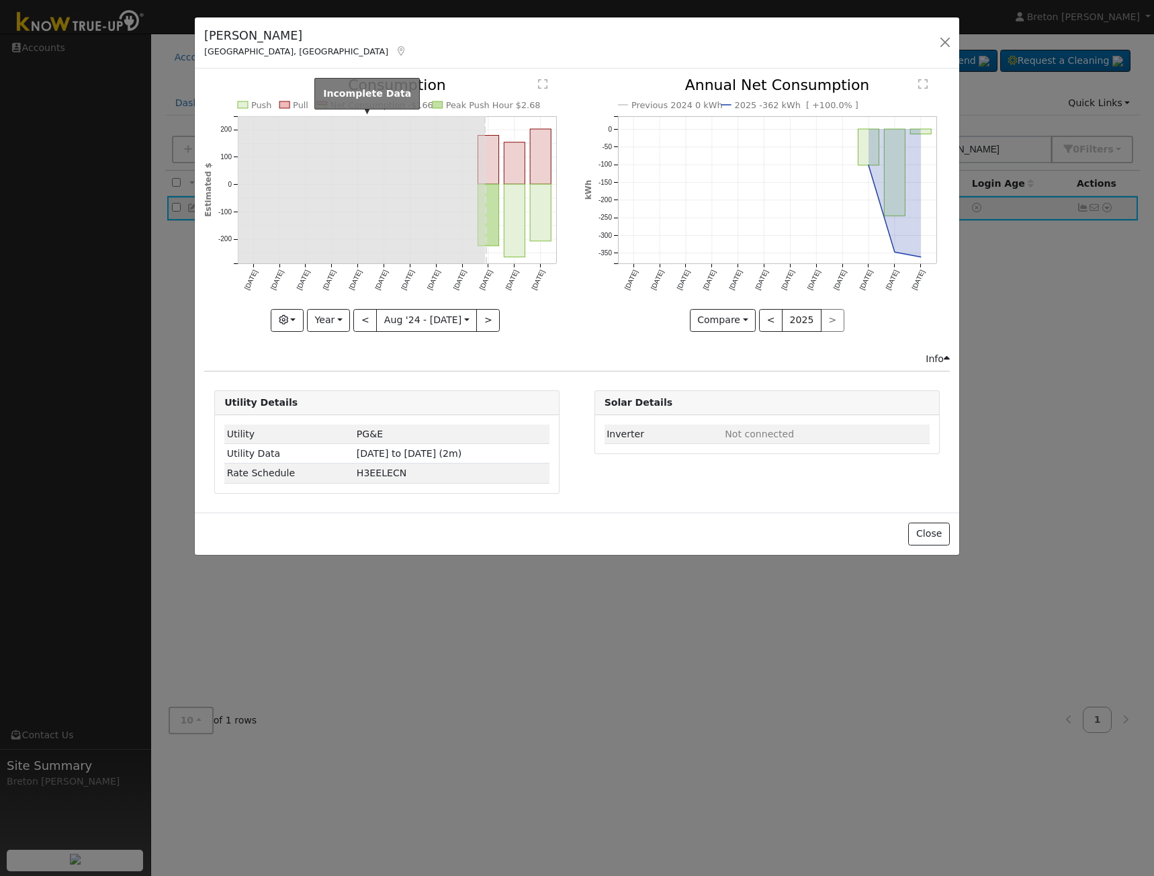
click at [341, 213] on rect at bounding box center [361, 189] width 247 height 147
click at [371, 321] on button "<" at bounding box center [365, 320] width 24 height 23
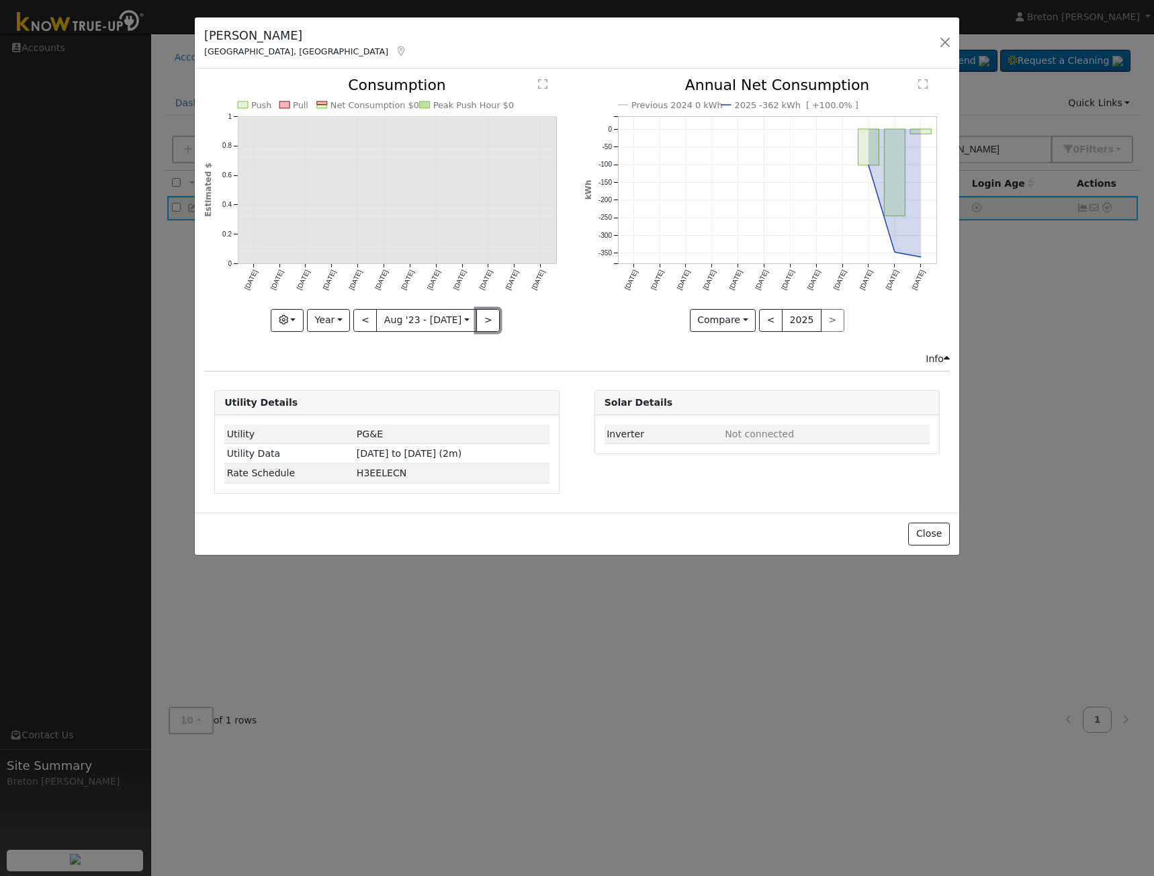
click at [481, 316] on button ">" at bounding box center [488, 320] width 24 height 23
type input "[DATE]"
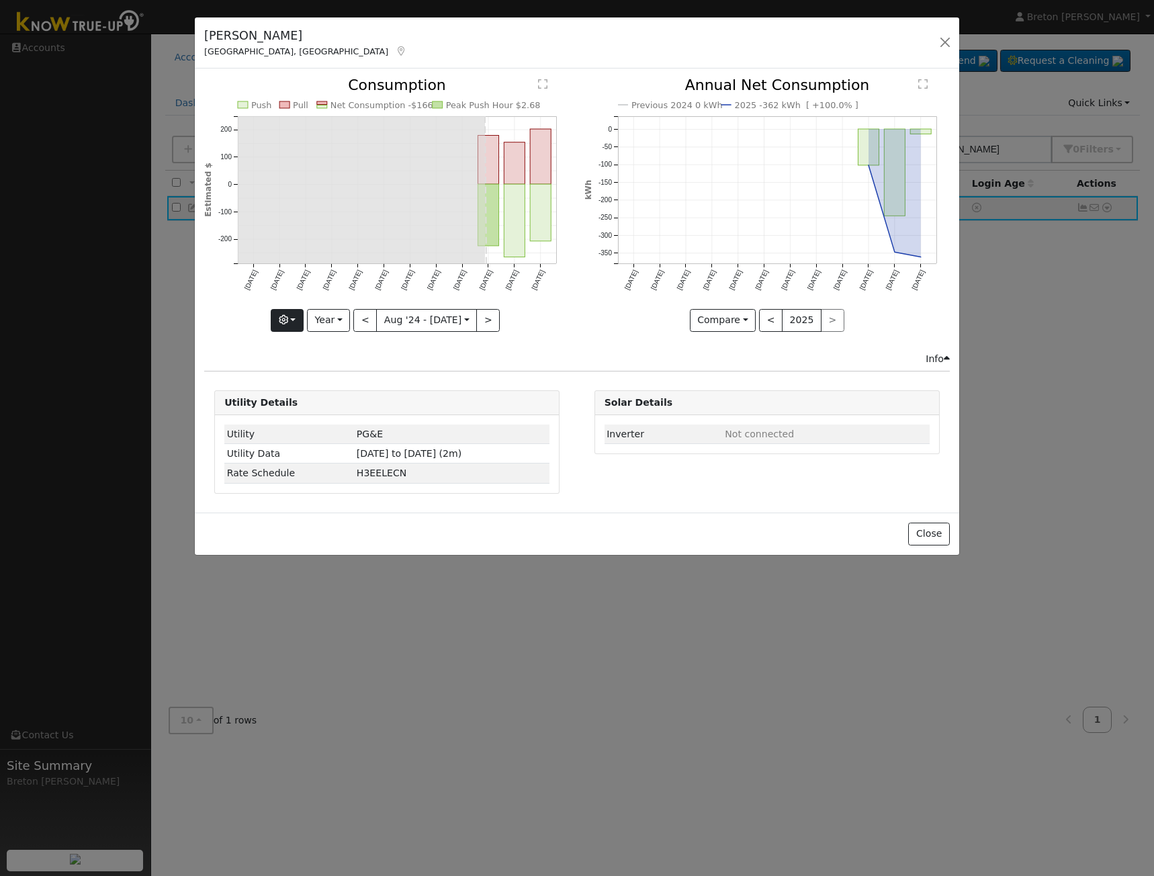
click at [276, 313] on icon "Push Pull Net Consumption -$166 Peak Push Hour $2.68 Aug '[DATE] Oct '[DATE] De…" at bounding box center [386, 200] width 365 height 245
click at [285, 314] on button "button" at bounding box center [287, 320] width 33 height 23
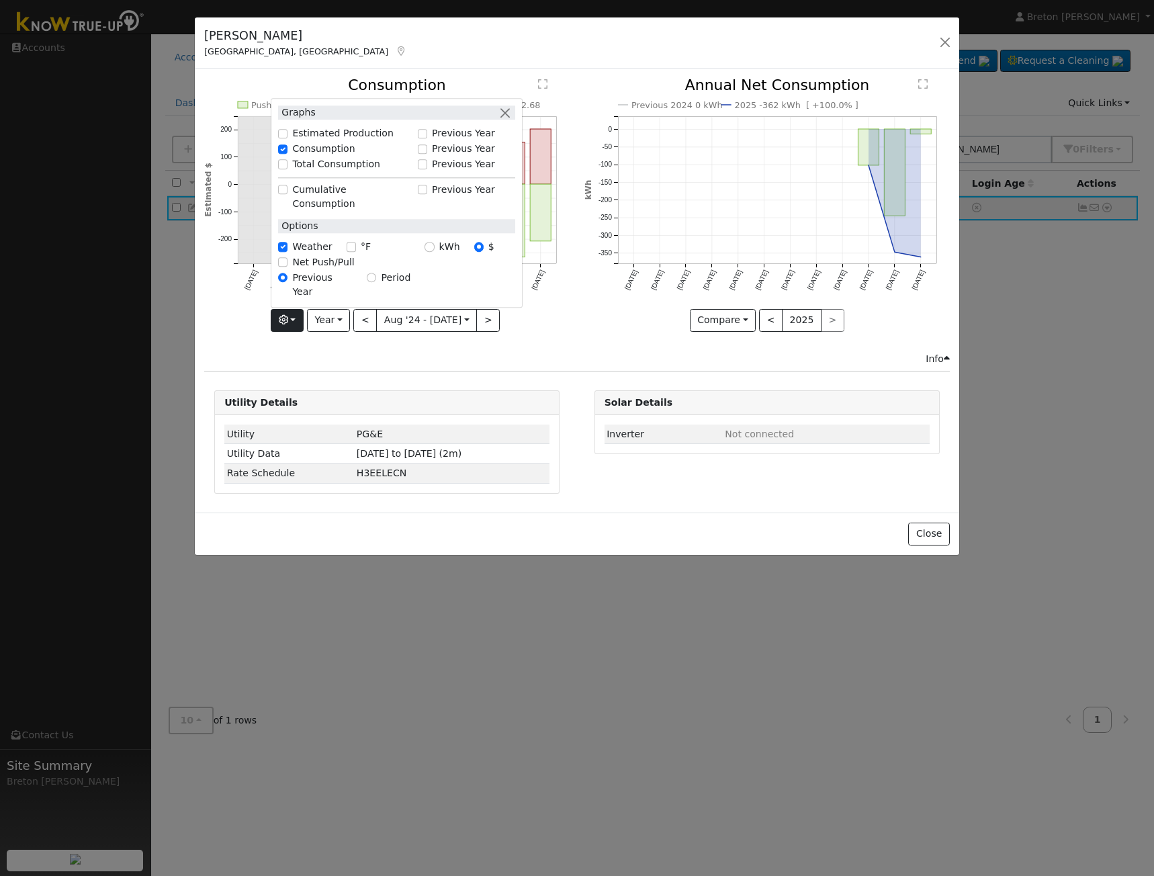
click at [440, 254] on div "kWh" at bounding box center [448, 247] width 49 height 14
click at [434, 252] on input "kWh" at bounding box center [428, 246] width 9 height 9
radio input "true"
radio input "false"
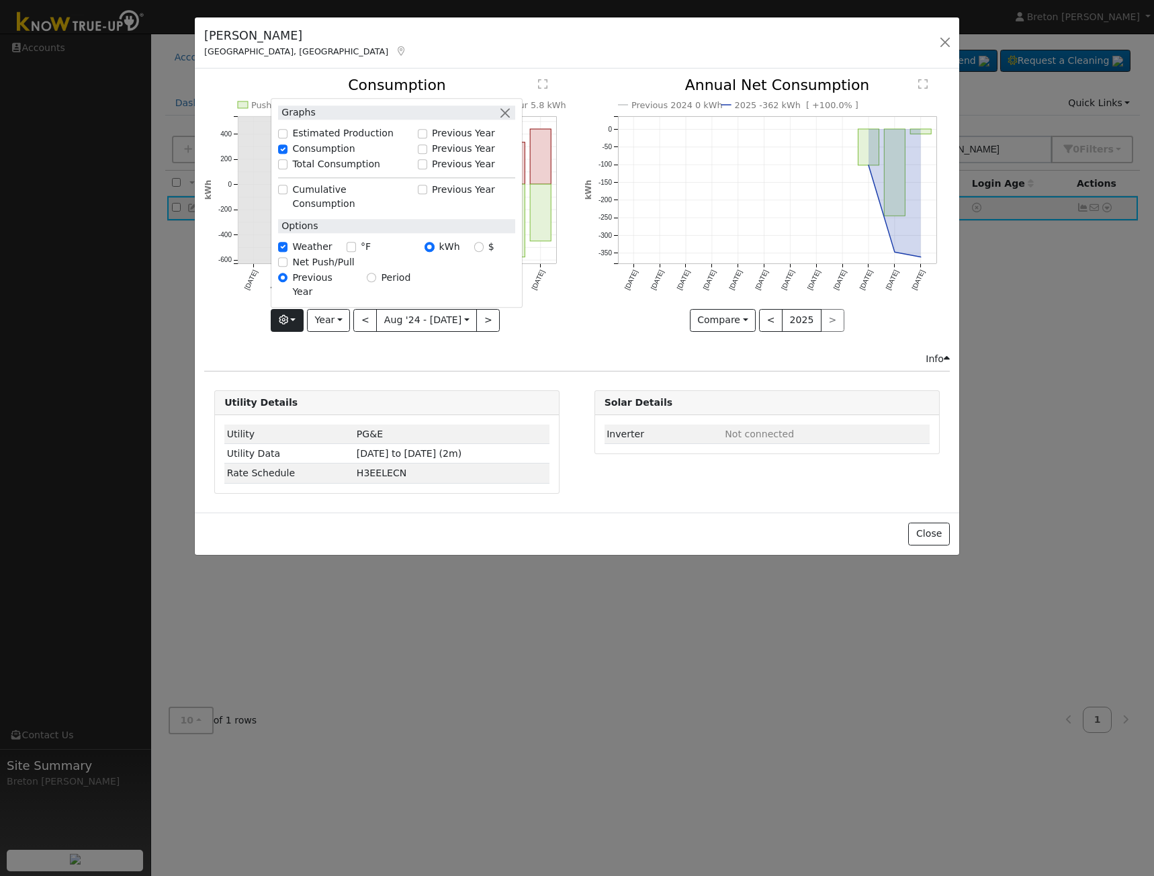
click at [559, 308] on icon "Push Pull Net Consumption -362 kWh Peak Push Hour 5.8 kWh [DATE] Sep '[DATE] No…" at bounding box center [386, 200] width 365 height 245
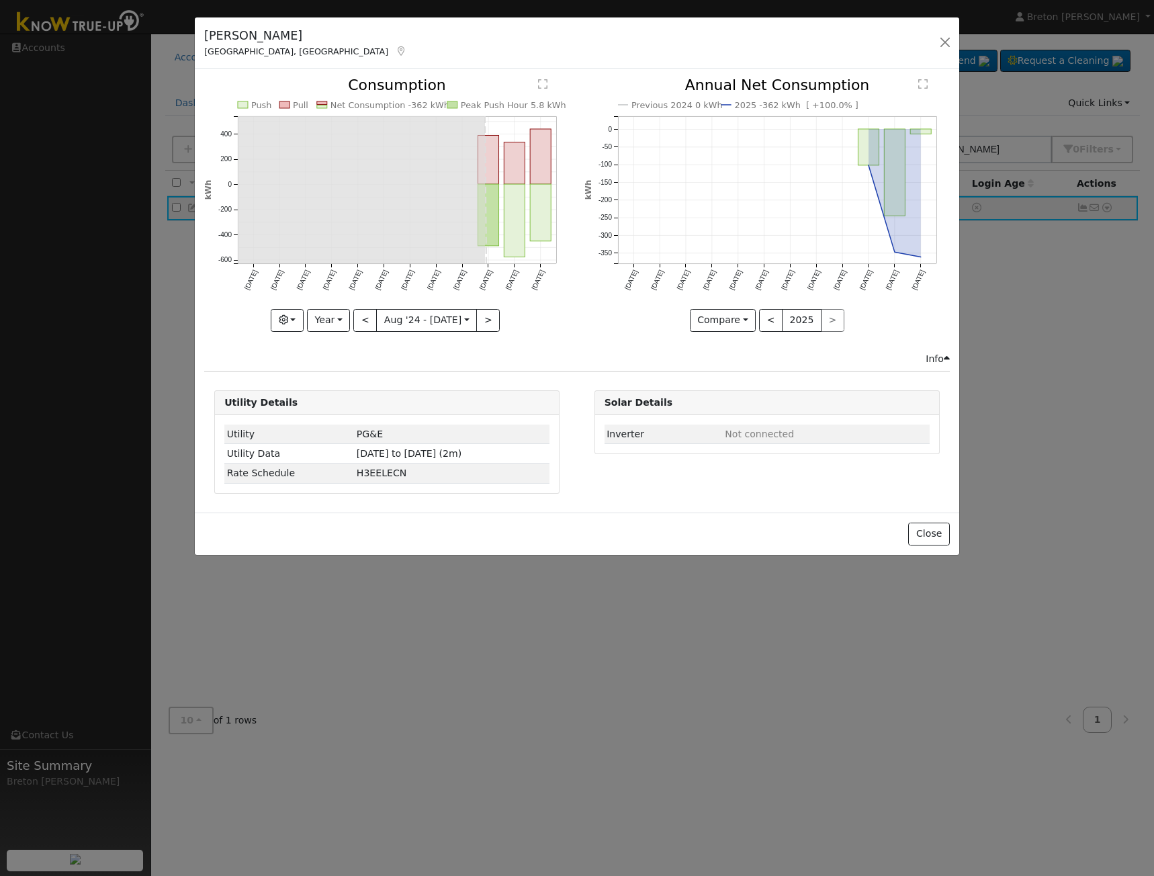
click at [578, 316] on div "Previous 2024 0 kWh 2025 -362 kWh [ +100.0% ] [DATE] Sep '[DATE] Nov '[DATE] Ja…" at bounding box center [766, 214] width 379 height 273
click at [765, 324] on button "<" at bounding box center [771, 320] width 24 height 23
click at [834, 323] on button ">" at bounding box center [833, 320] width 24 height 23
